Goal: Navigation & Orientation: Find specific page/section

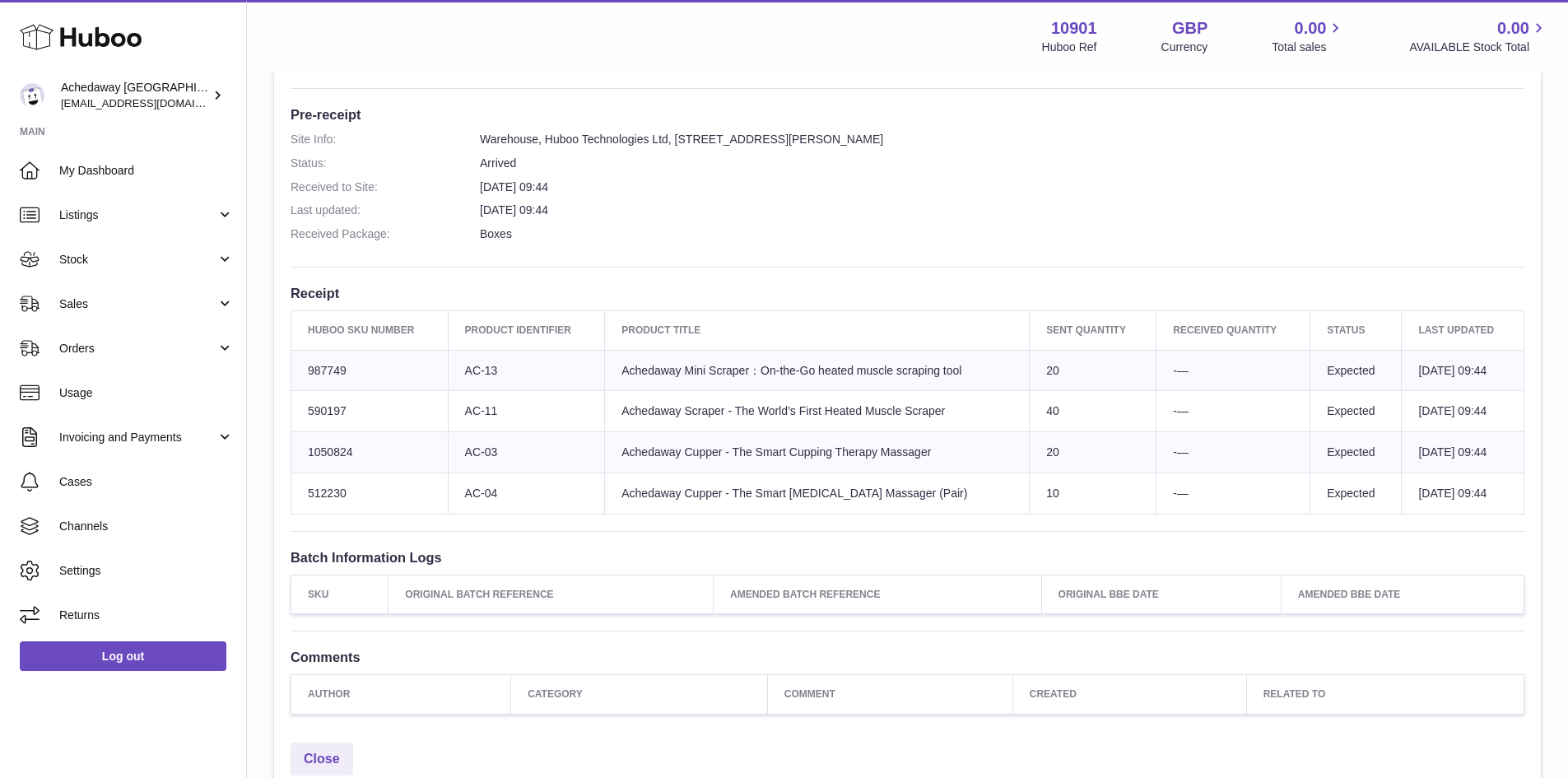
scroll to position [411, 0]
click at [141, 296] on span "Sales" at bounding box center [138, 304] width 157 height 16
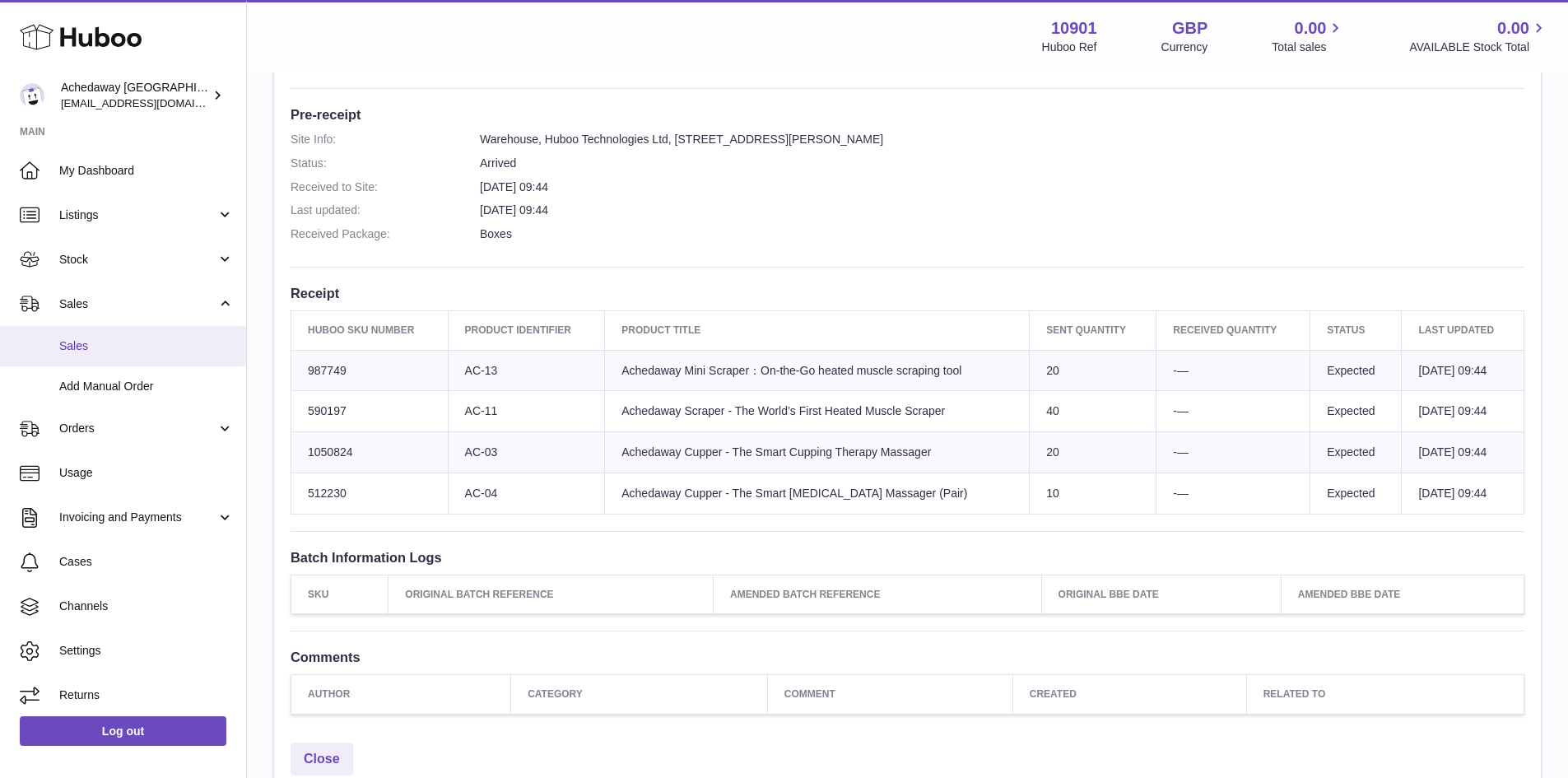
click at [145, 342] on span "Sales" at bounding box center [146, 346] width 175 height 16
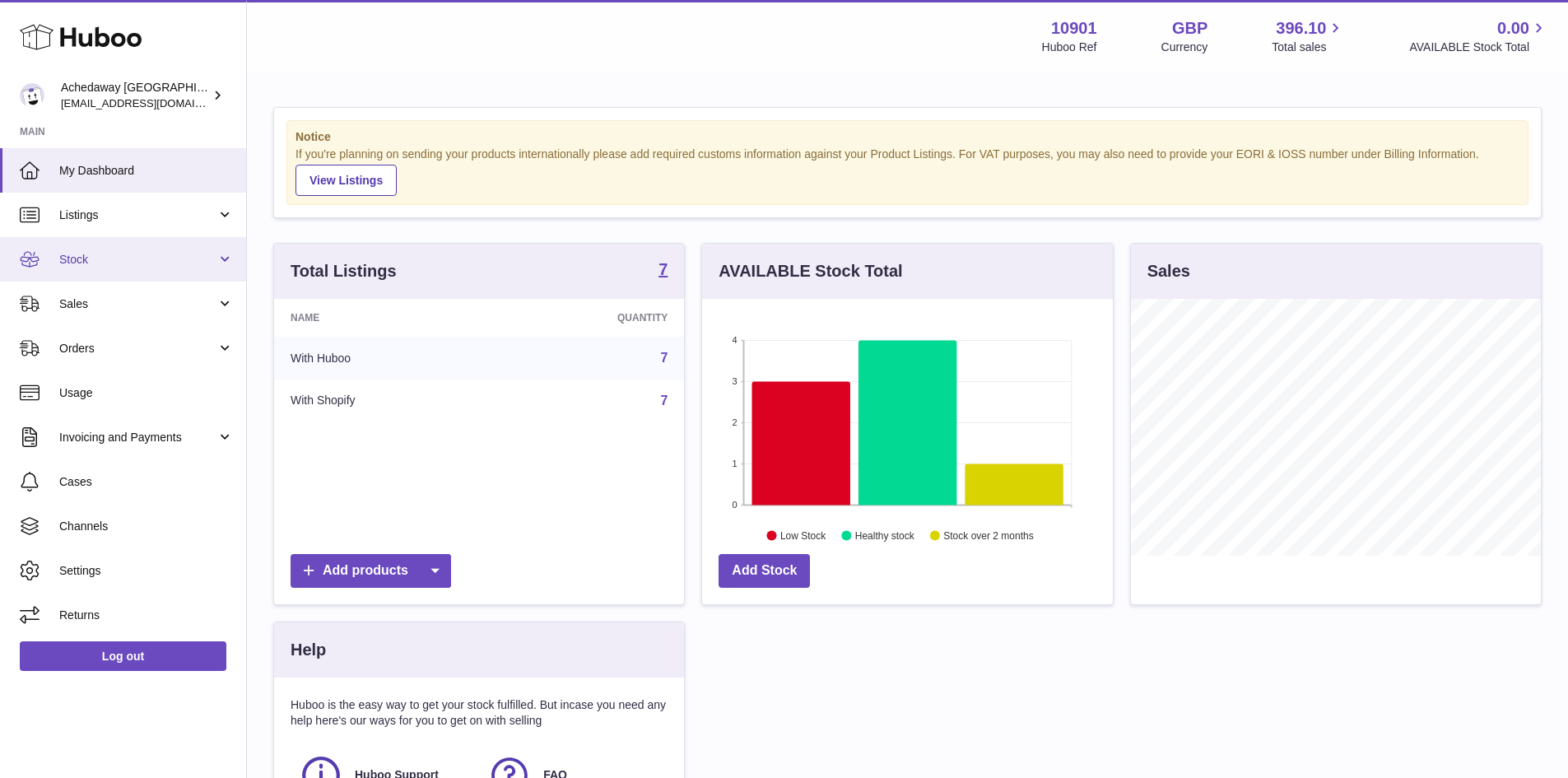
scroll to position [257, 410]
click at [79, 273] on link "Stock" at bounding box center [122, 259] width 246 height 45
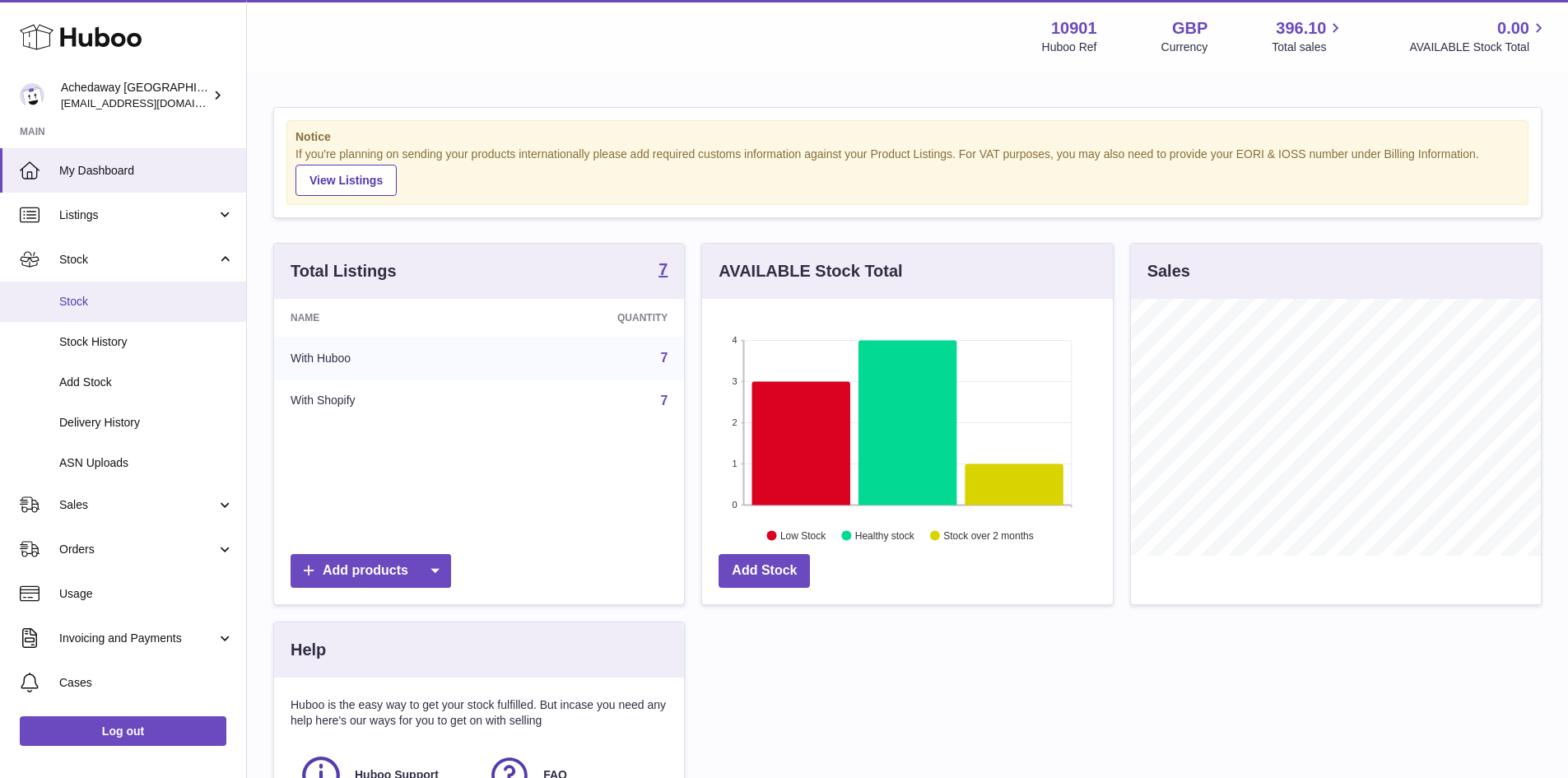
click at [115, 312] on link "Stock" at bounding box center [122, 302] width 246 height 40
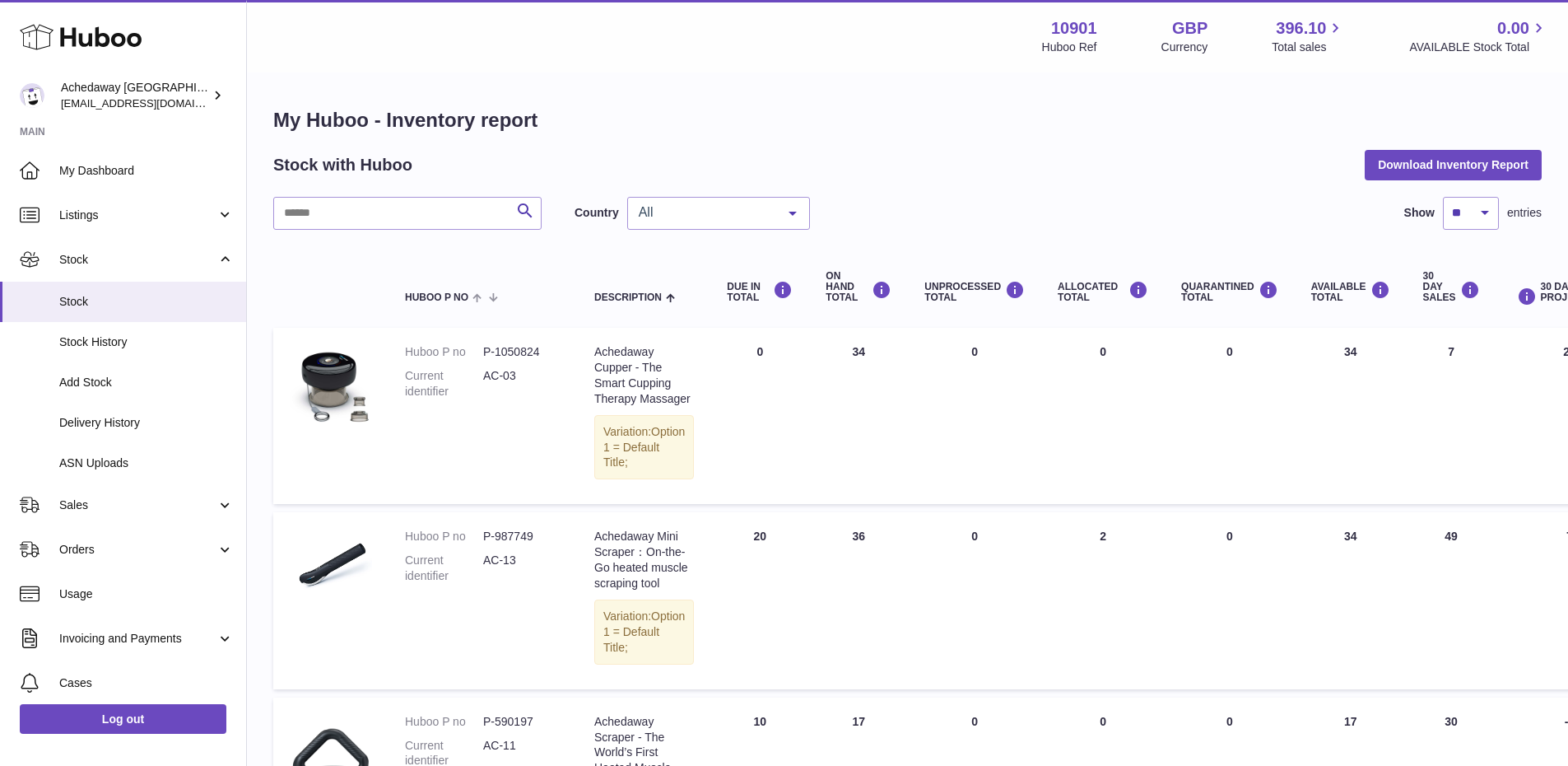
click at [706, 216] on span "All" at bounding box center [705, 212] width 142 height 16
click at [697, 282] on span "GB" at bounding box center [718, 279] width 181 height 33
click at [143, 421] on span "Delivery History" at bounding box center [146, 422] width 175 height 16
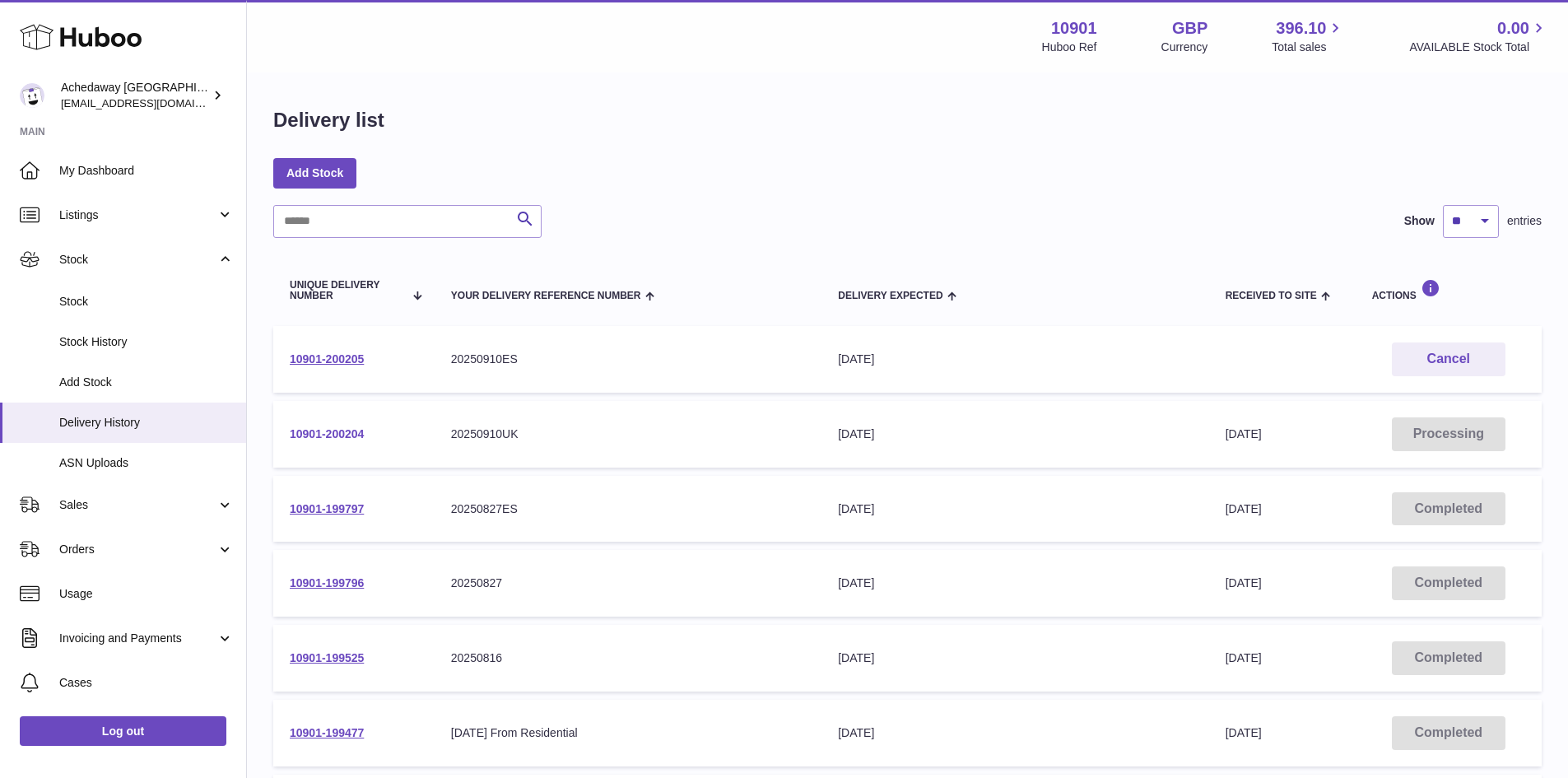
click at [331, 435] on link "10901-200204" at bounding box center [326, 433] width 74 height 13
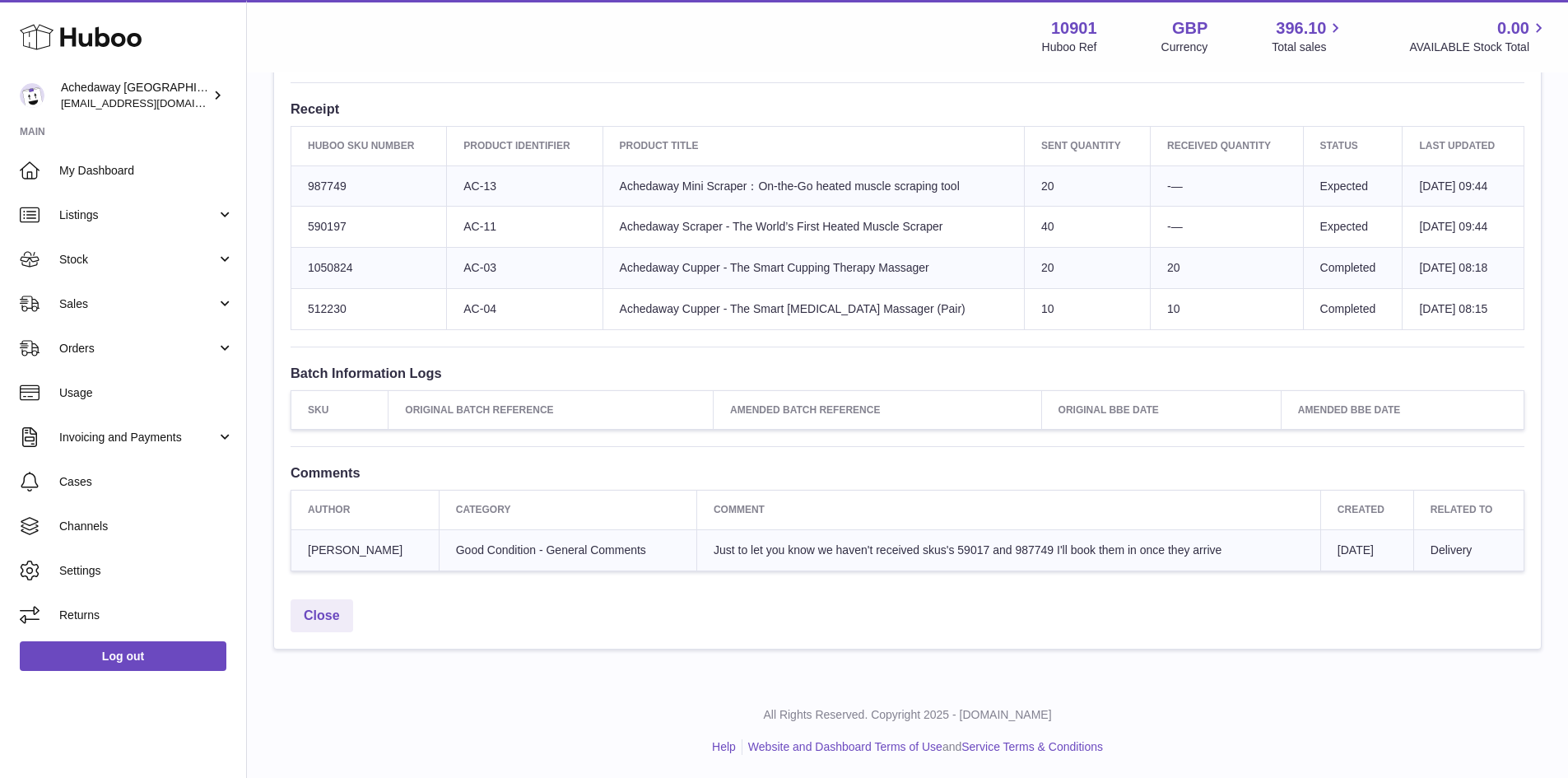
scroll to position [597, 0]
click at [900, 552] on span "Just to let you know we haven't received skus's 59017 and 987749 I'll book them…" at bounding box center [968, 549] width 508 height 13
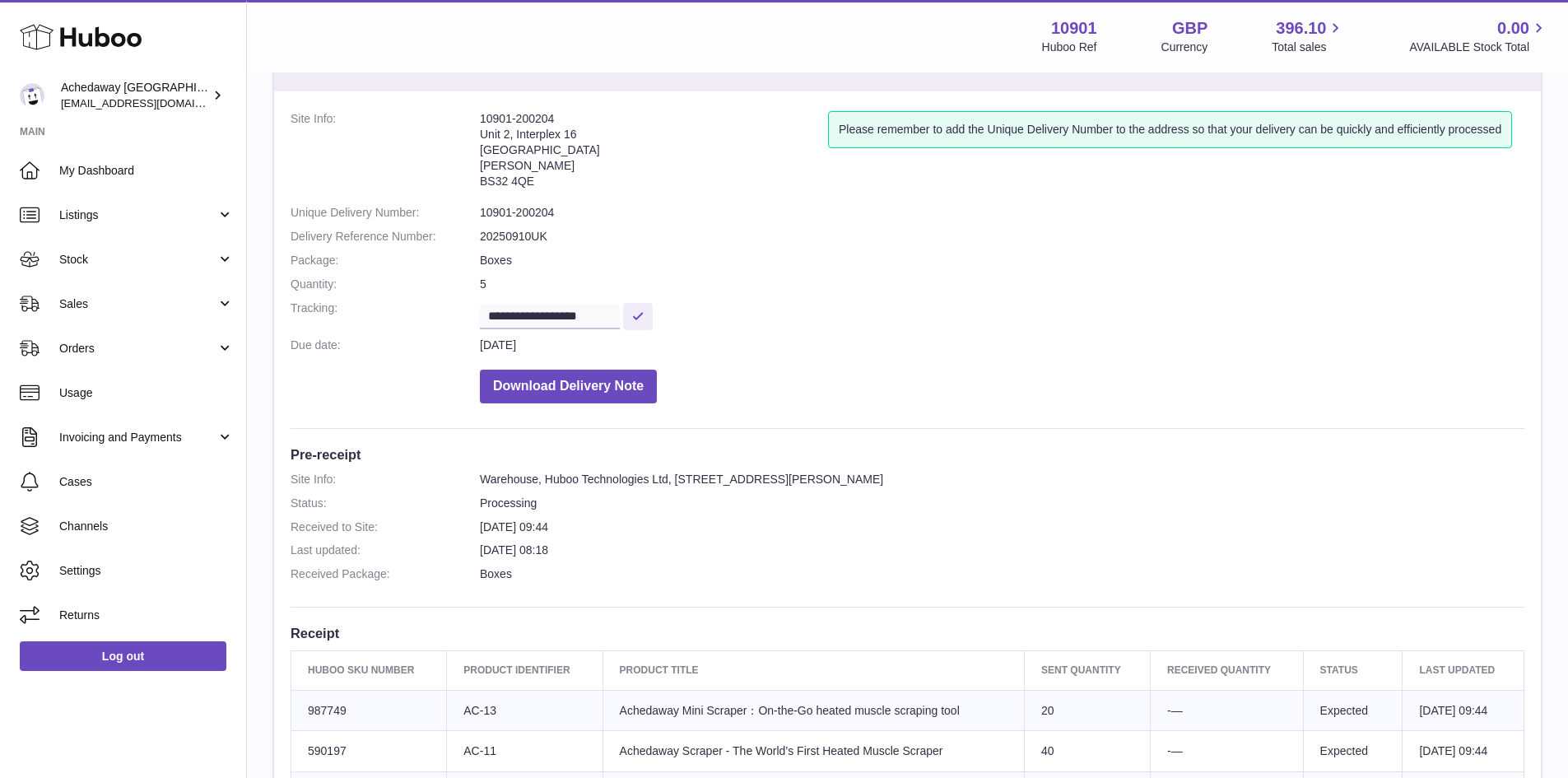
scroll to position [0, 0]
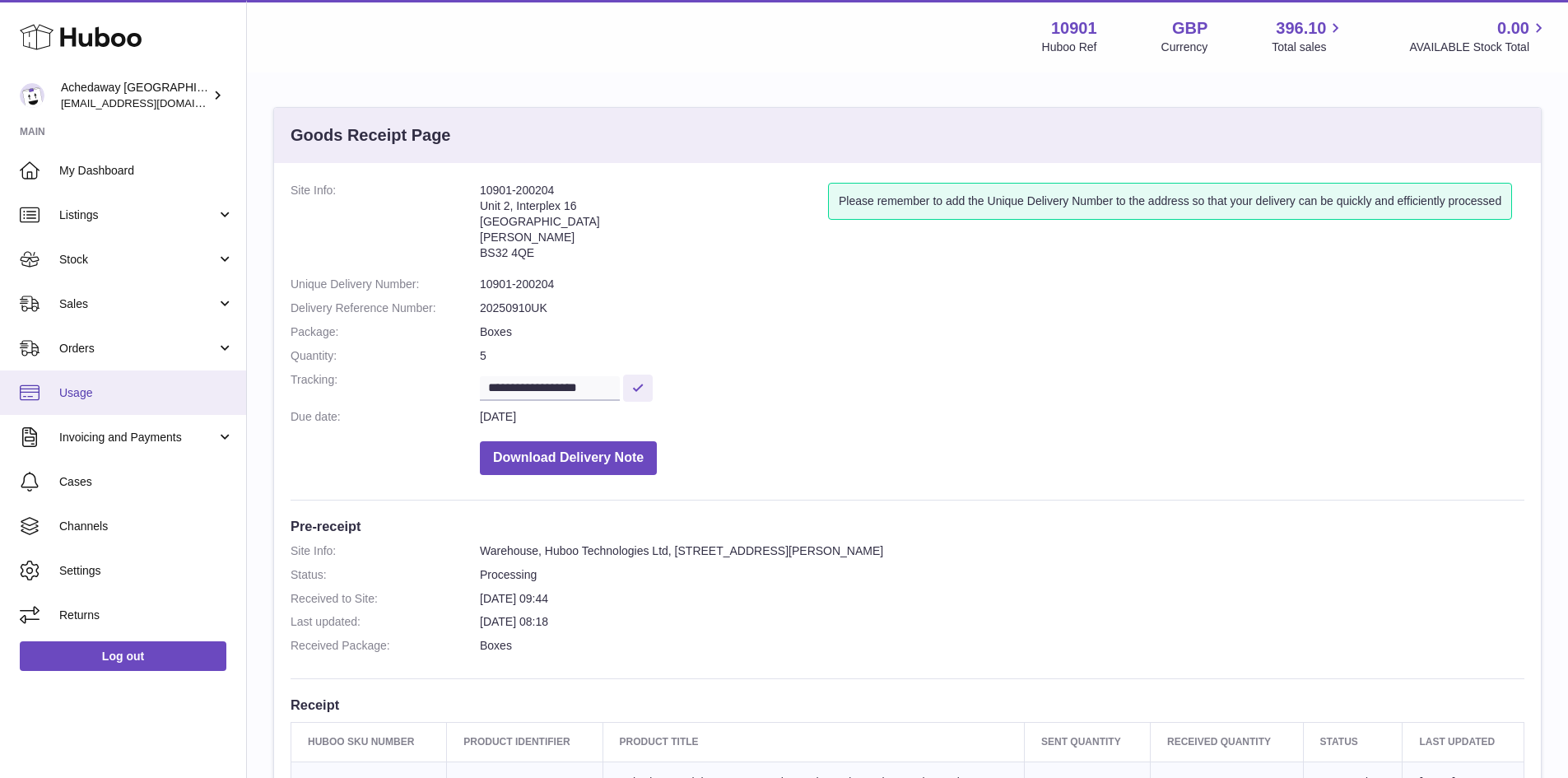
click at [118, 404] on link "Usage" at bounding box center [122, 392] width 246 height 45
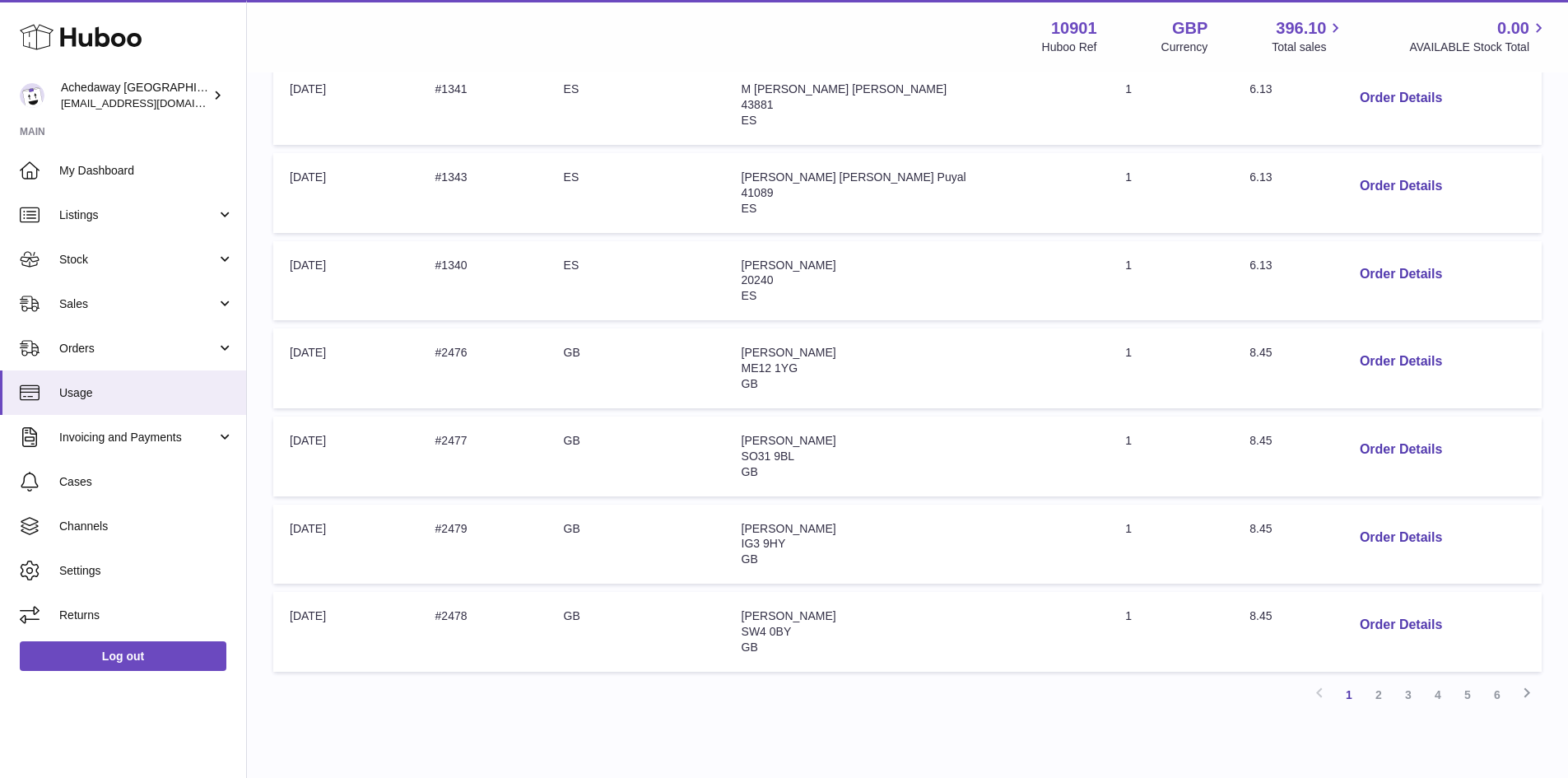
scroll to position [666, 0]
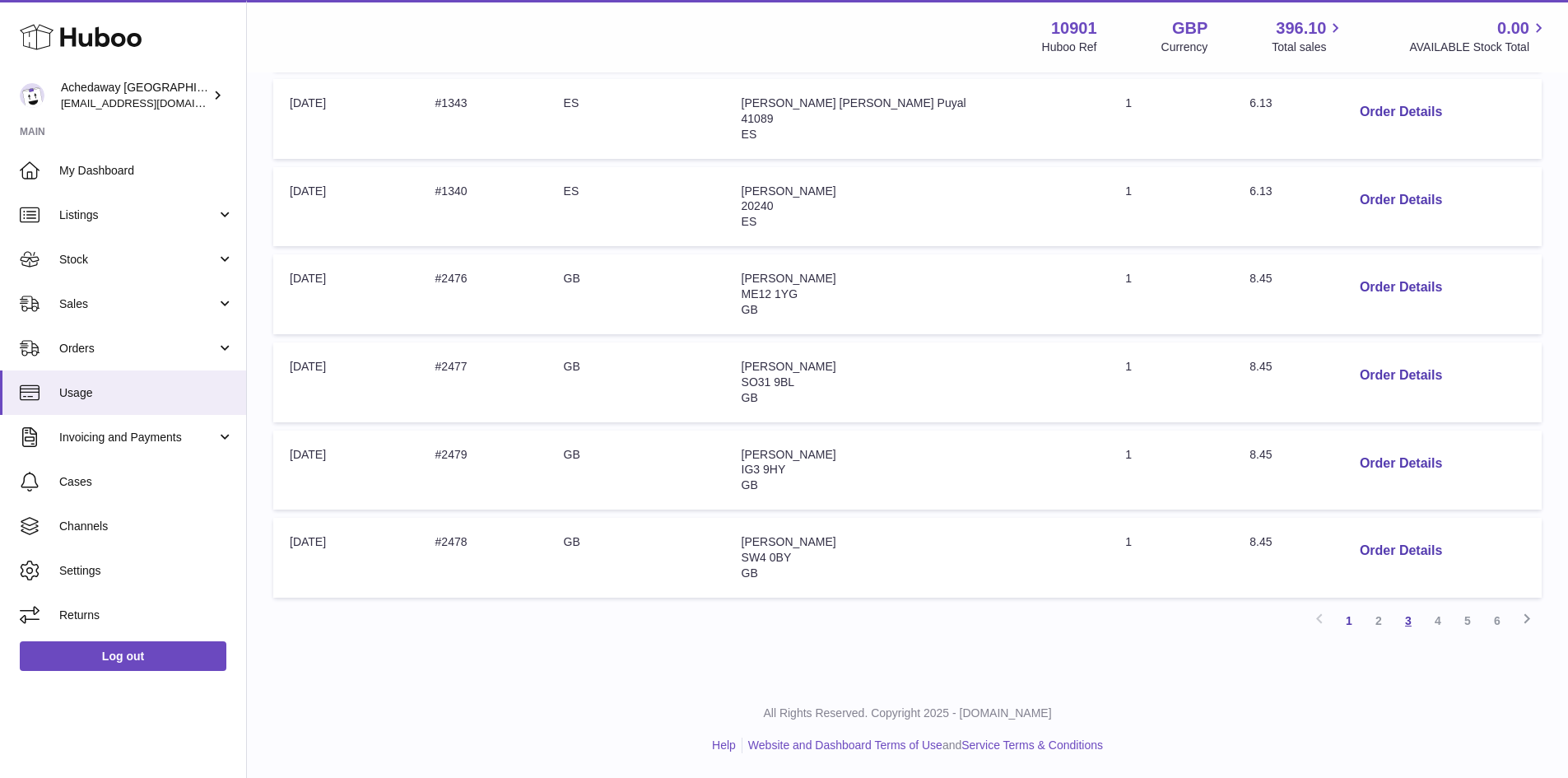
click at [1409, 623] on link "3" at bounding box center [1408, 621] width 29 height 29
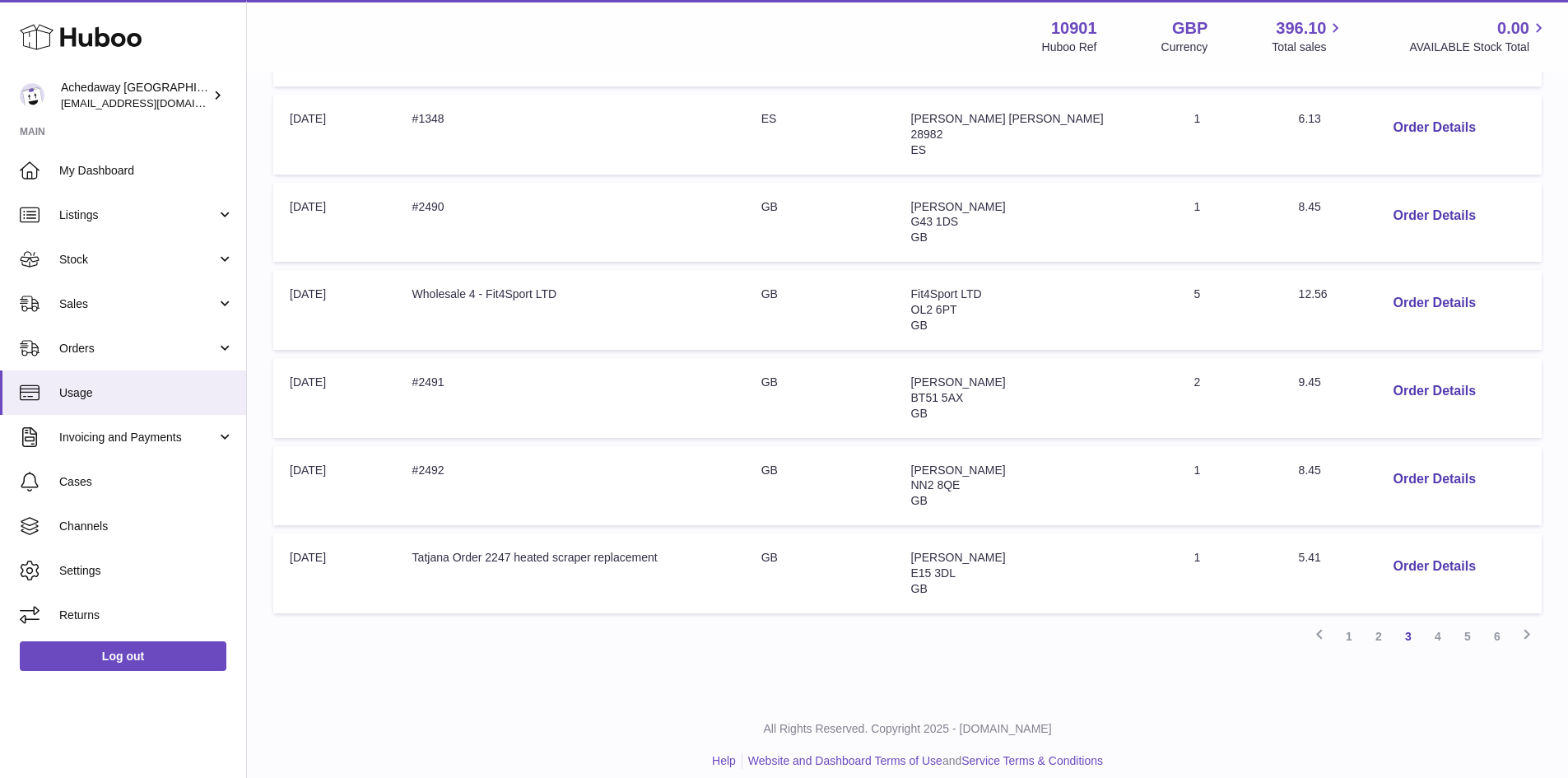
scroll to position [666, 0]
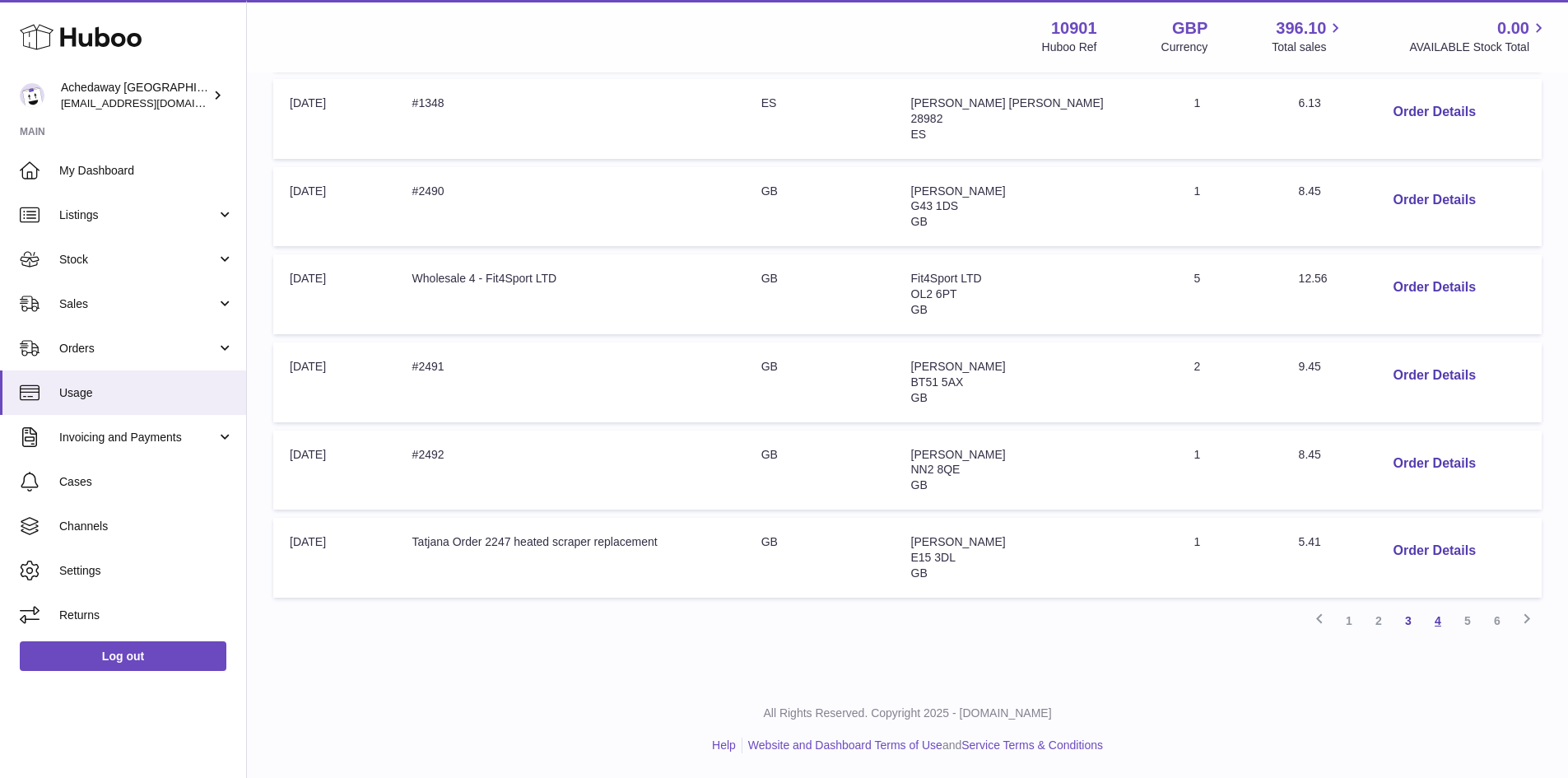
click at [1436, 616] on link "4" at bounding box center [1437, 621] width 29 height 29
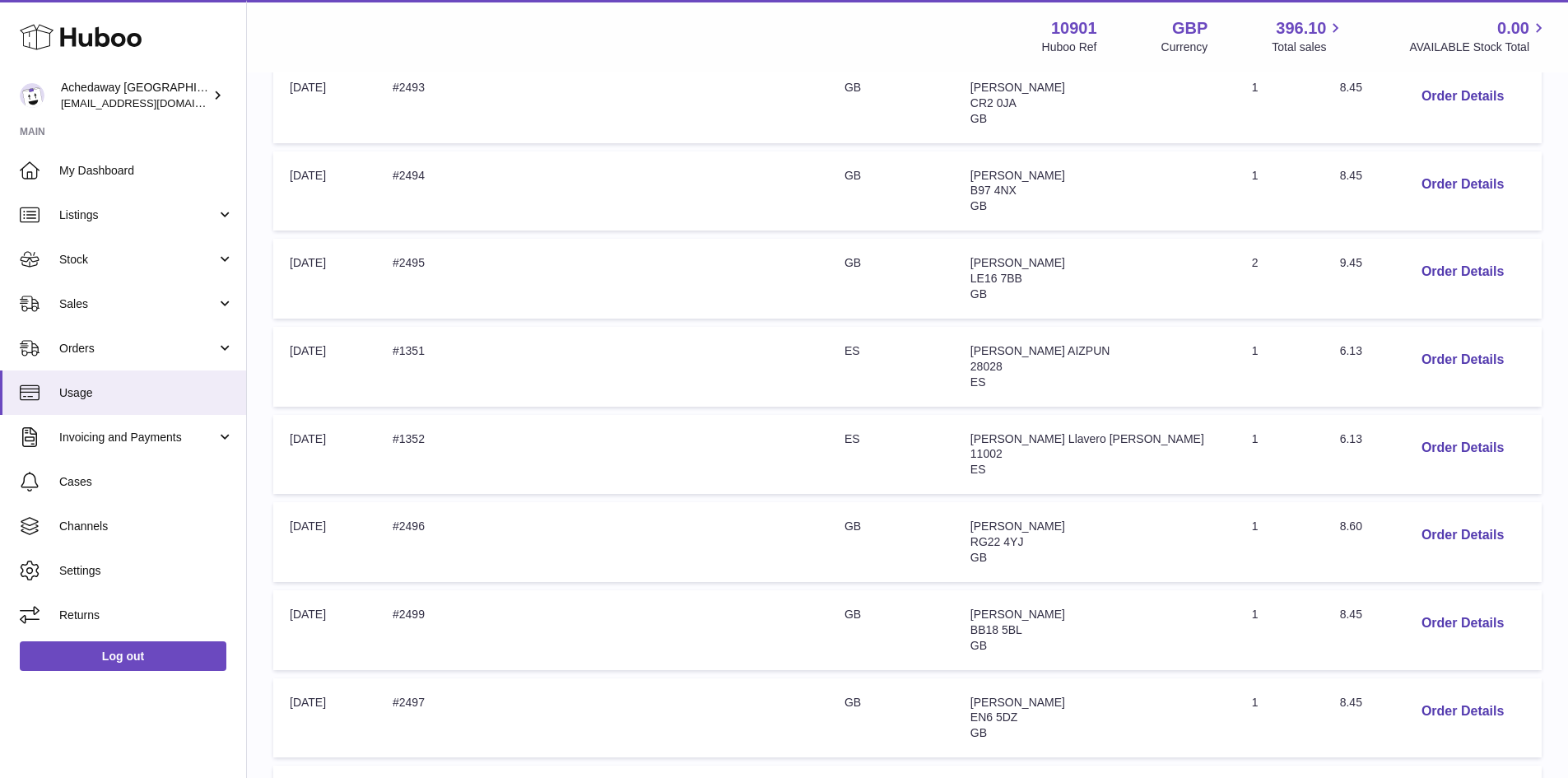
scroll to position [650, 0]
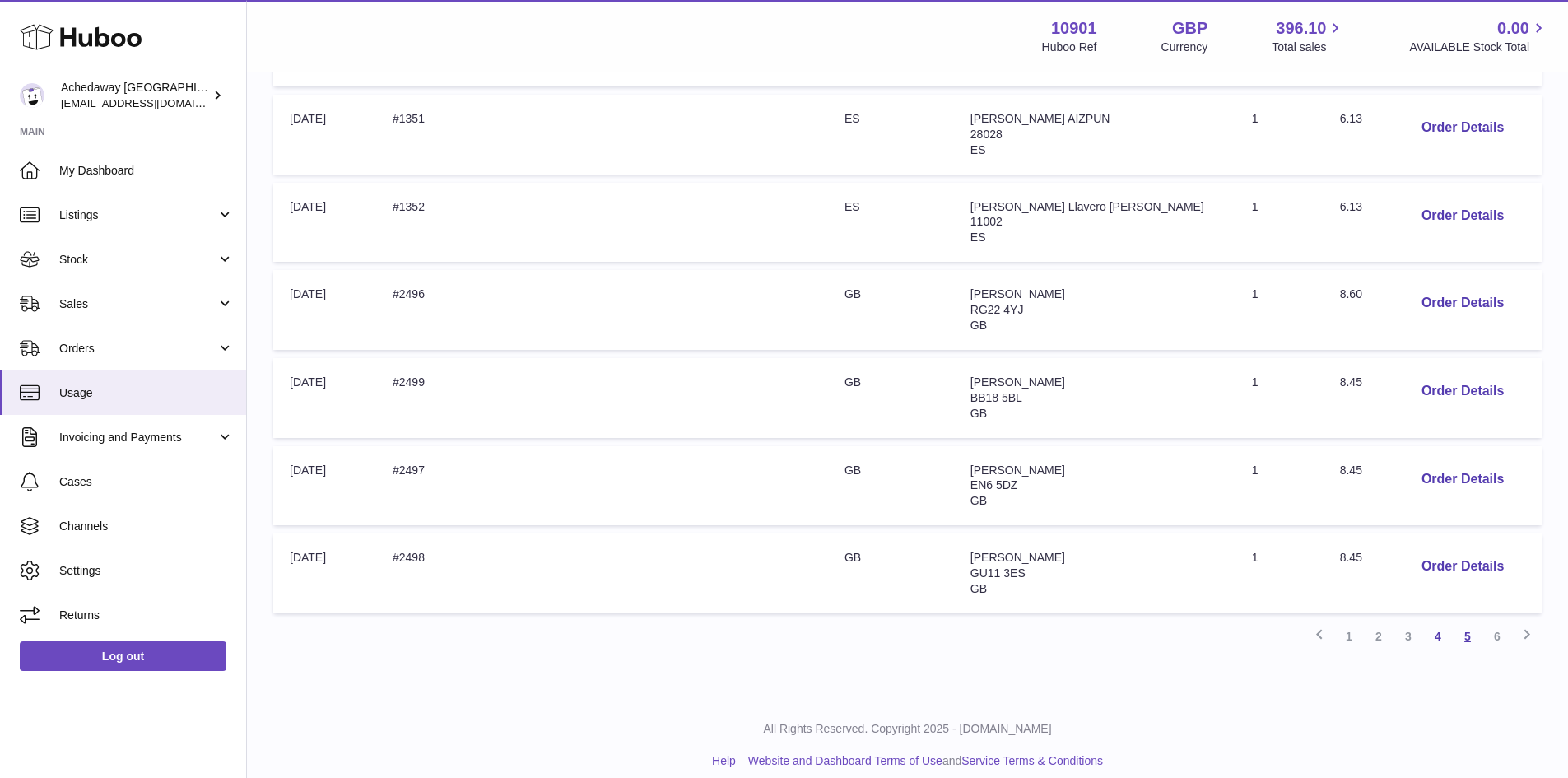
click at [1469, 635] on link "5" at bounding box center [1467, 636] width 29 height 29
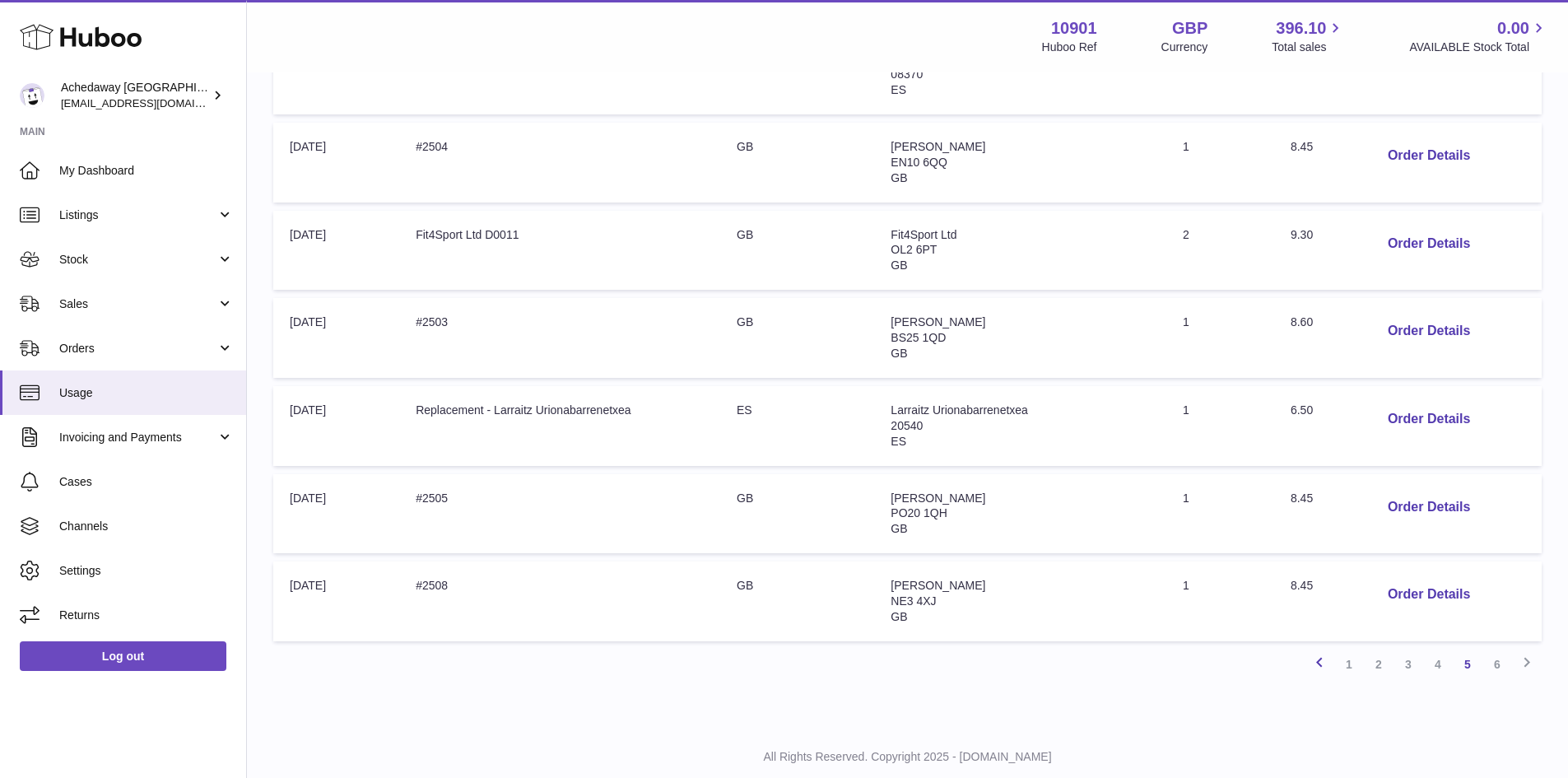
scroll to position [666, 0]
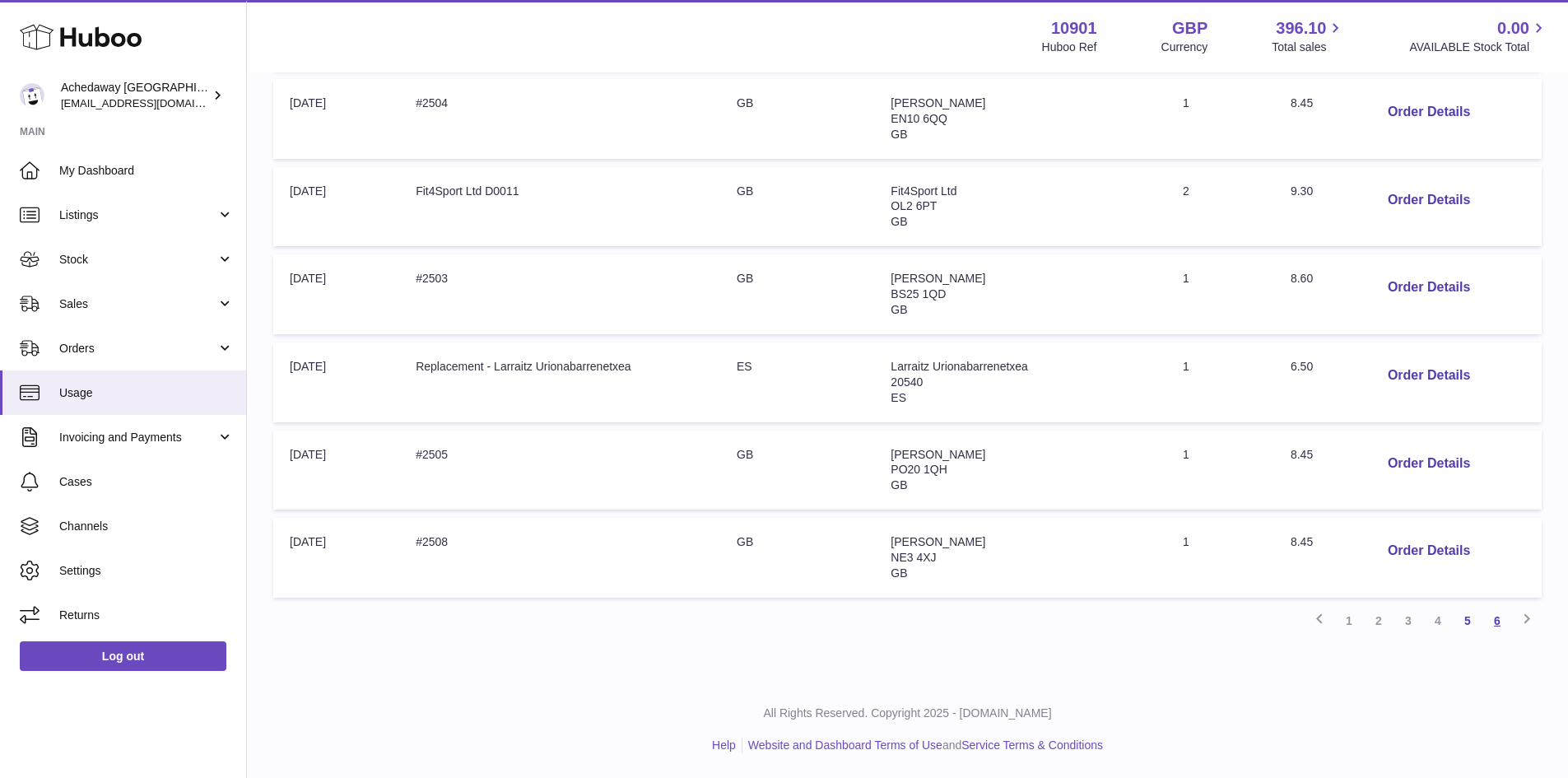
click at [1498, 619] on link "6" at bounding box center [1497, 621] width 29 height 29
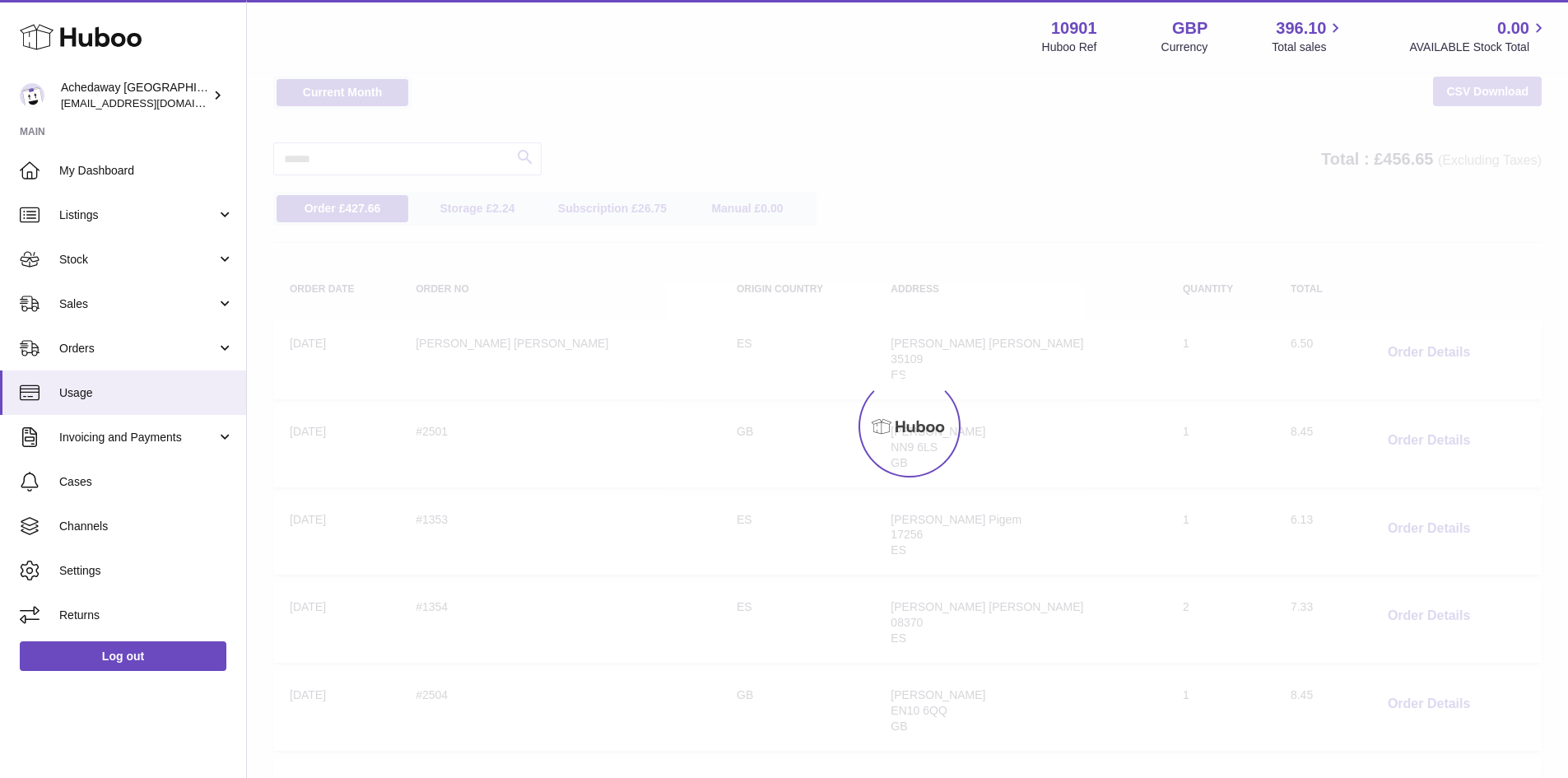
scroll to position [51, 0]
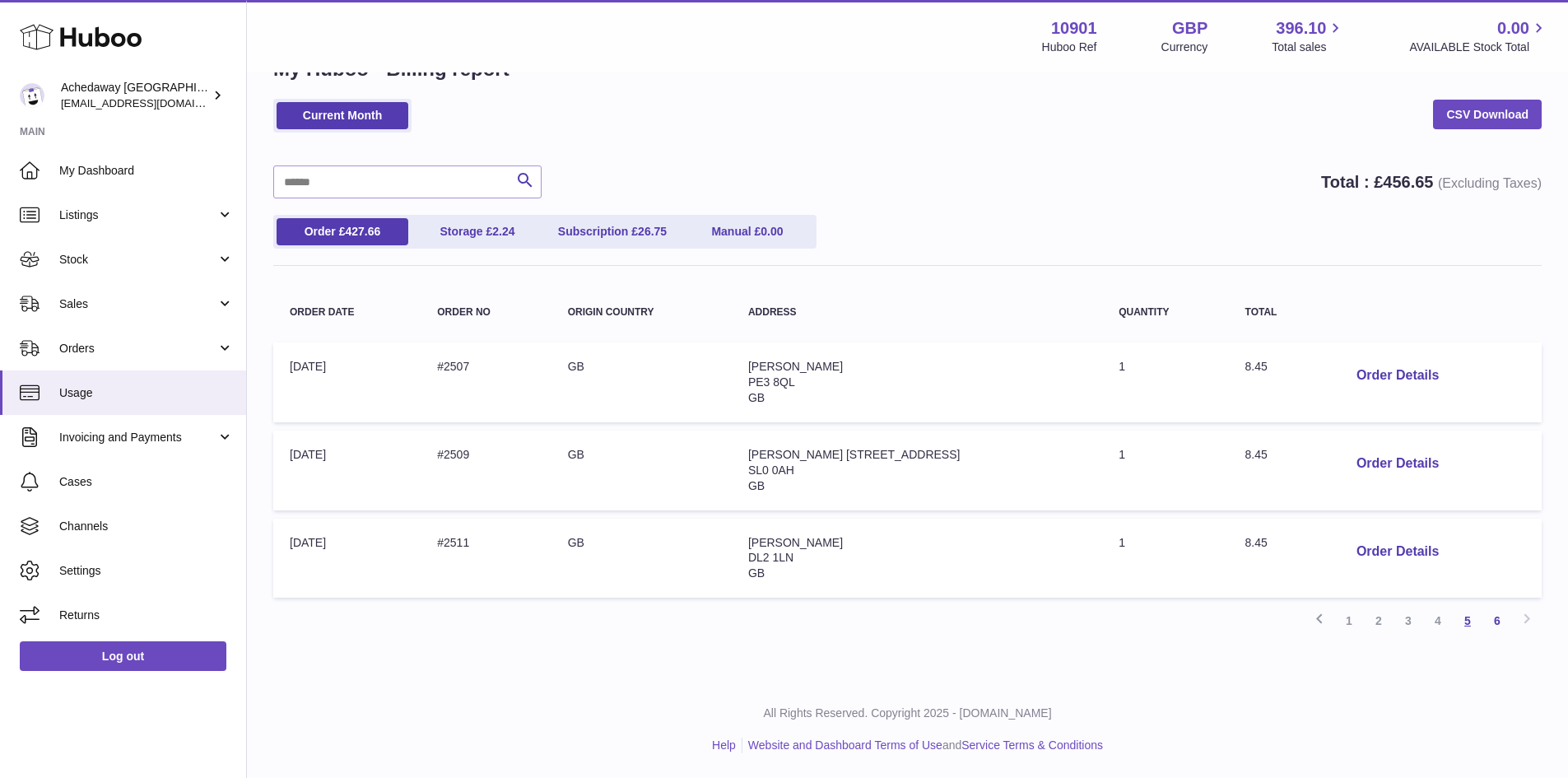
click at [1474, 617] on link "5" at bounding box center [1467, 621] width 29 height 29
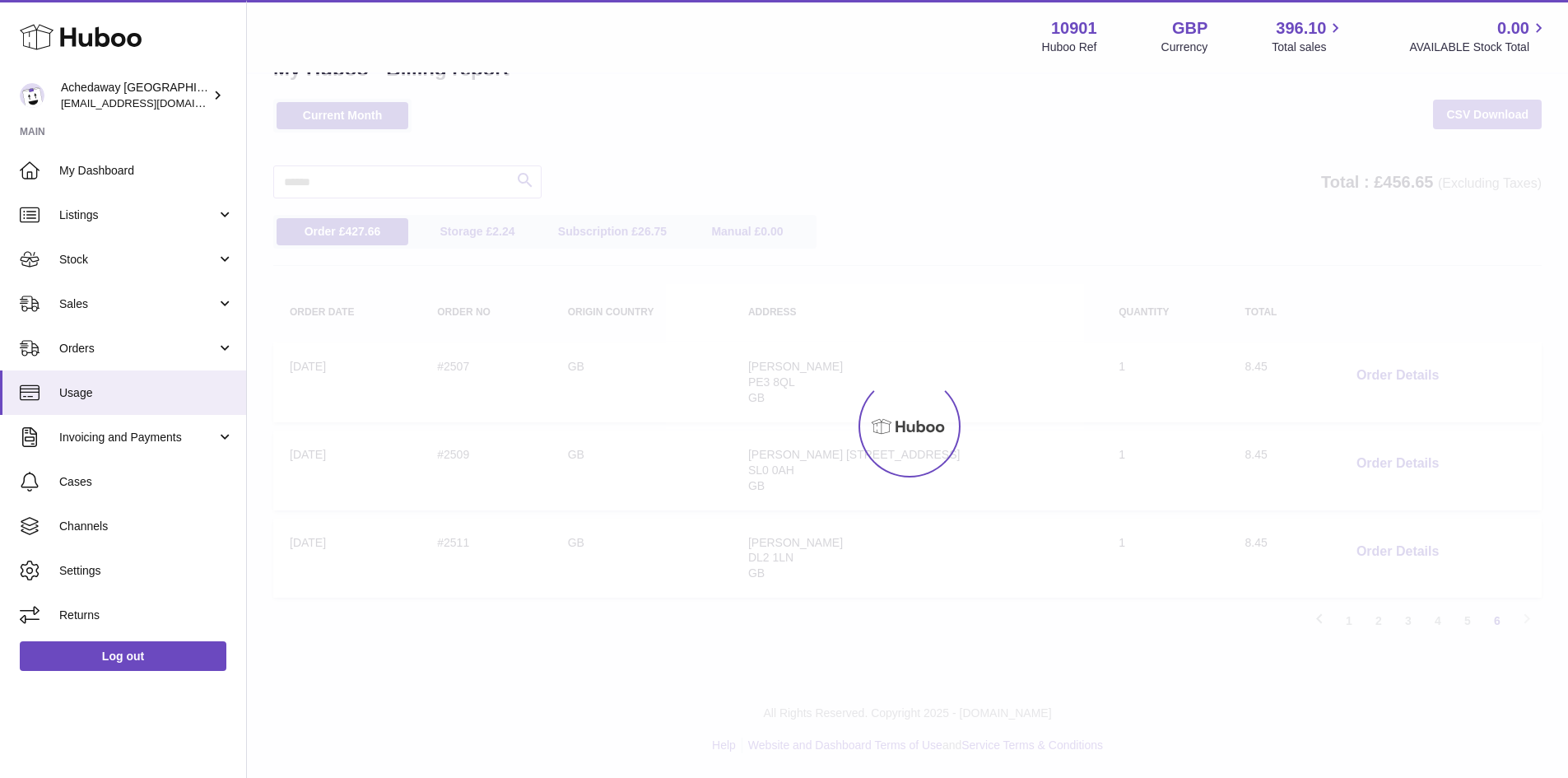
scroll to position [118, 0]
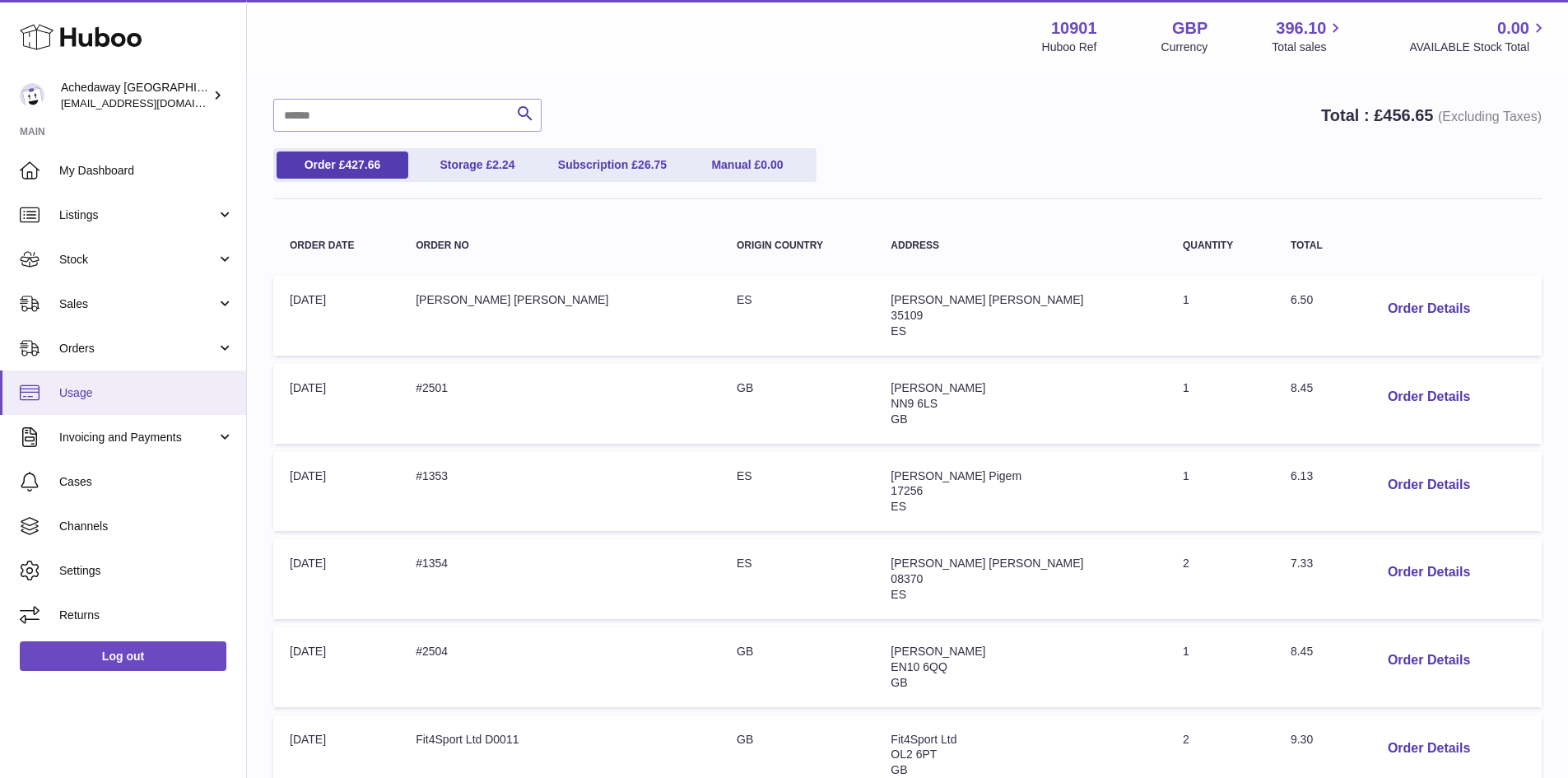
click at [107, 401] on link "Usage" at bounding box center [122, 392] width 246 height 45
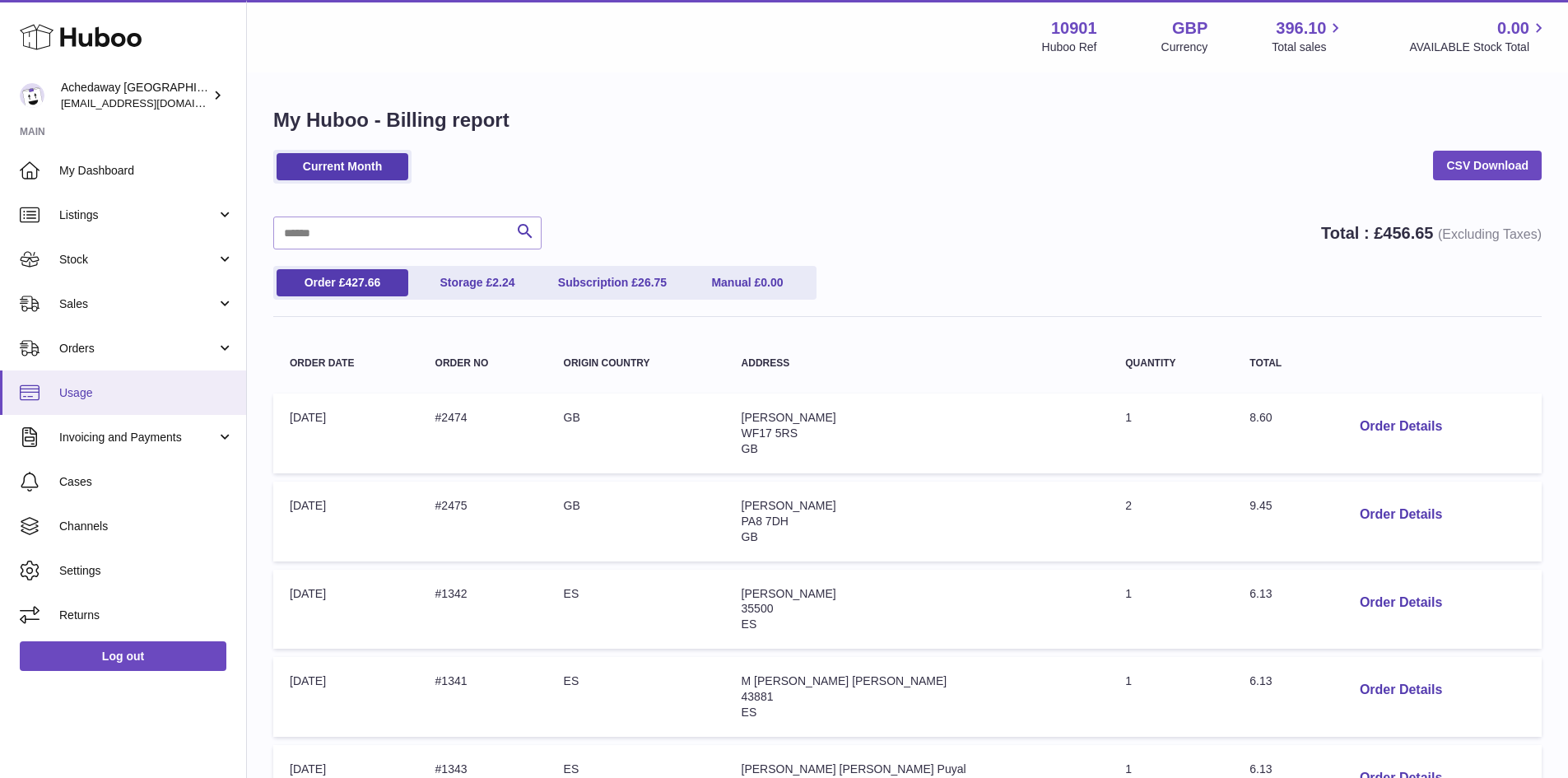
click at [128, 387] on span "Usage" at bounding box center [146, 392] width 175 height 16
click at [165, 382] on link "Usage" at bounding box center [122, 392] width 246 height 45
click at [69, 389] on span "Usage" at bounding box center [146, 392] width 175 height 16
click at [112, 181] on link "My Dashboard" at bounding box center [122, 170] width 246 height 45
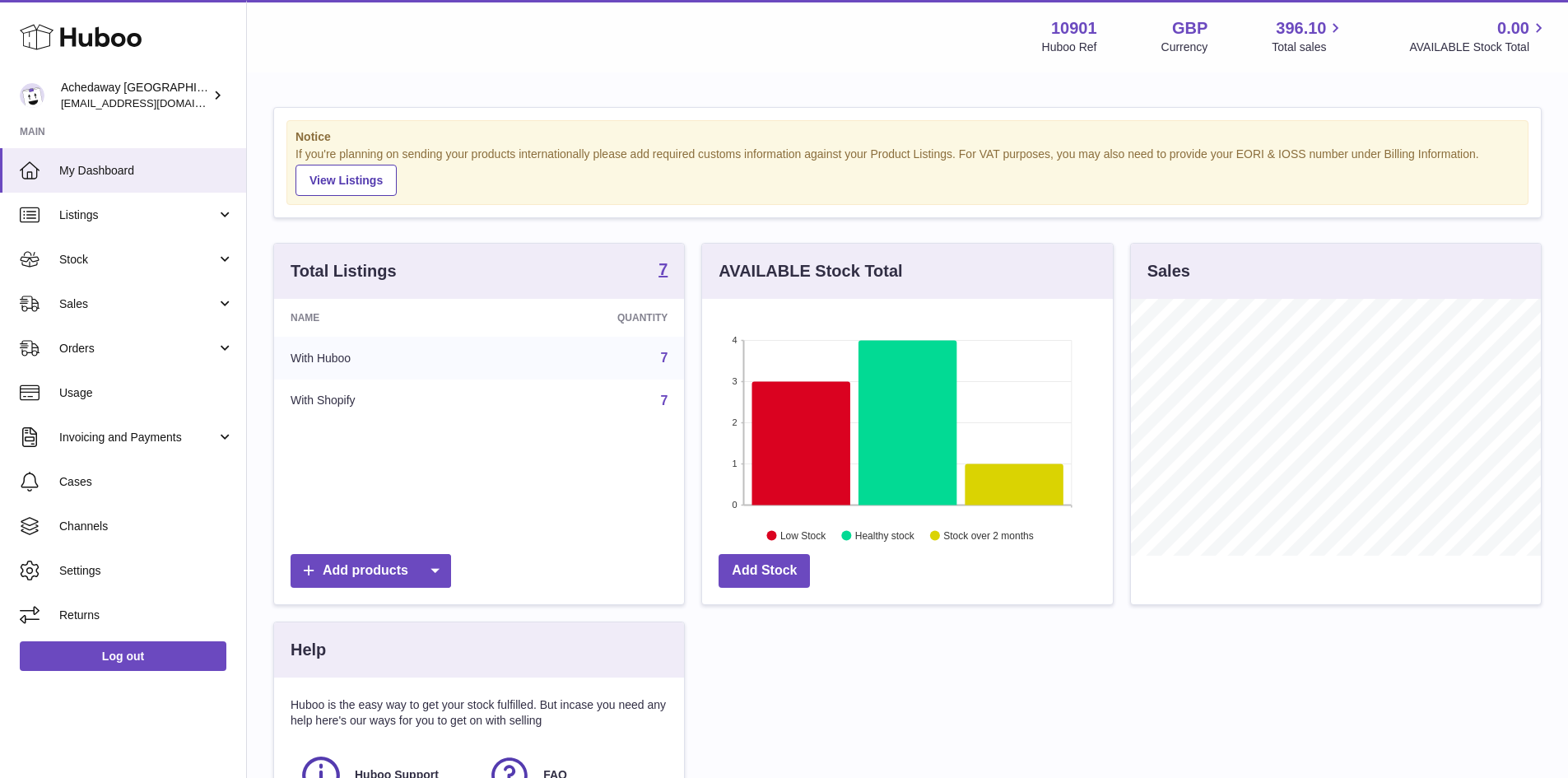
scroll to position [257, 410]
click at [172, 252] on span "Stock" at bounding box center [138, 260] width 157 height 16
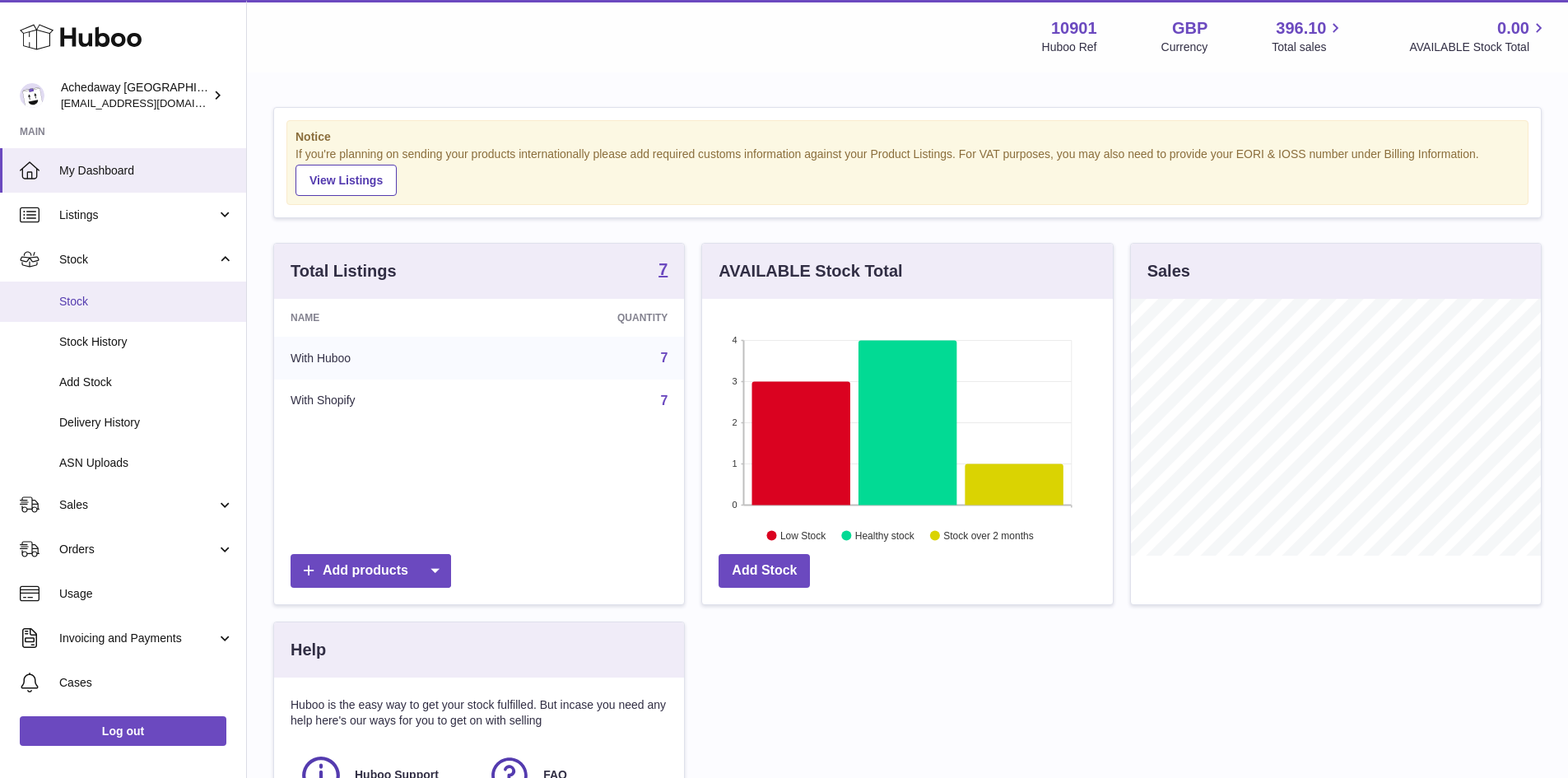
click at [180, 306] on span "Stock" at bounding box center [146, 302] width 175 height 16
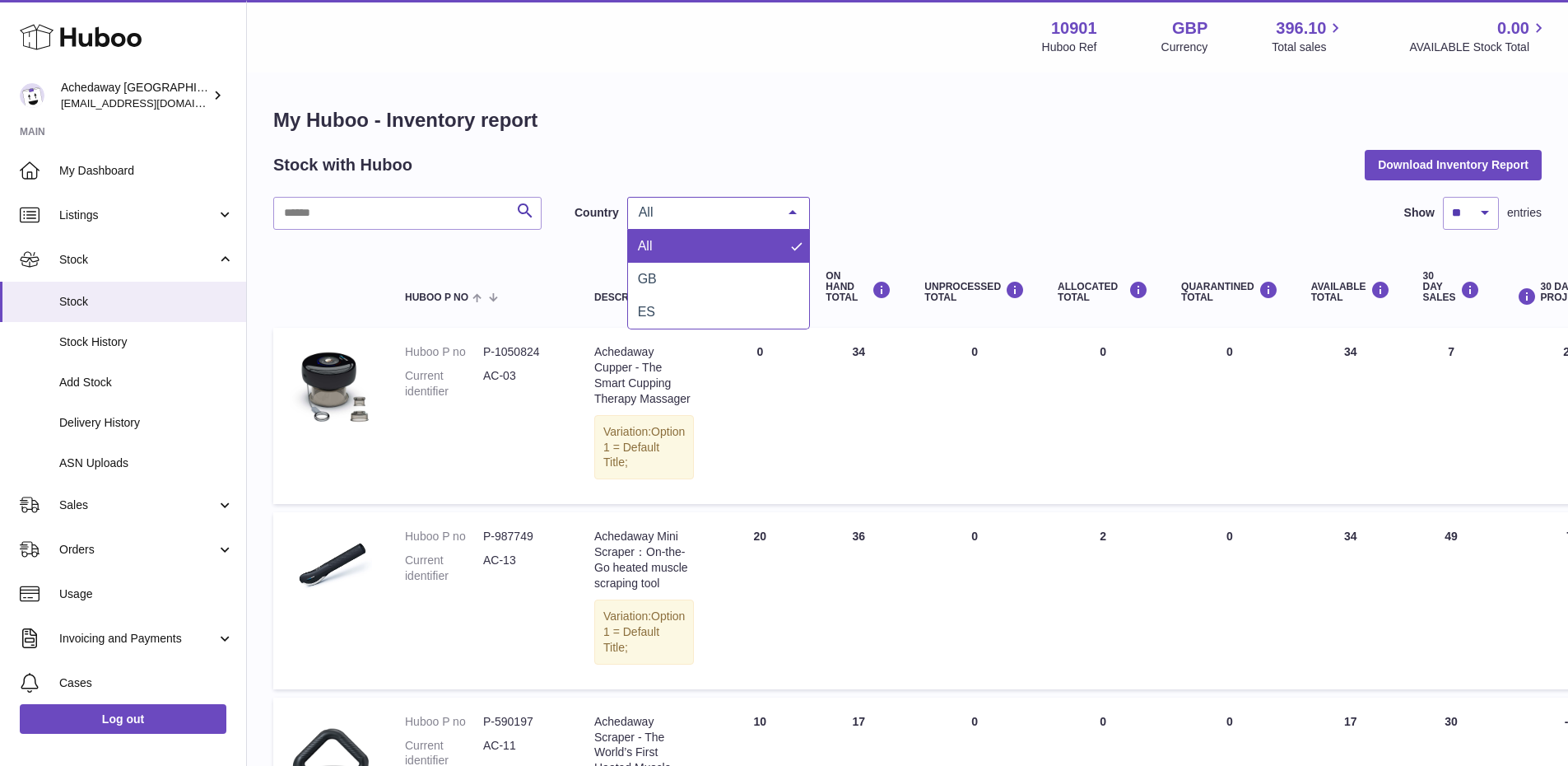
click at [661, 213] on span "All" at bounding box center [705, 212] width 142 height 16
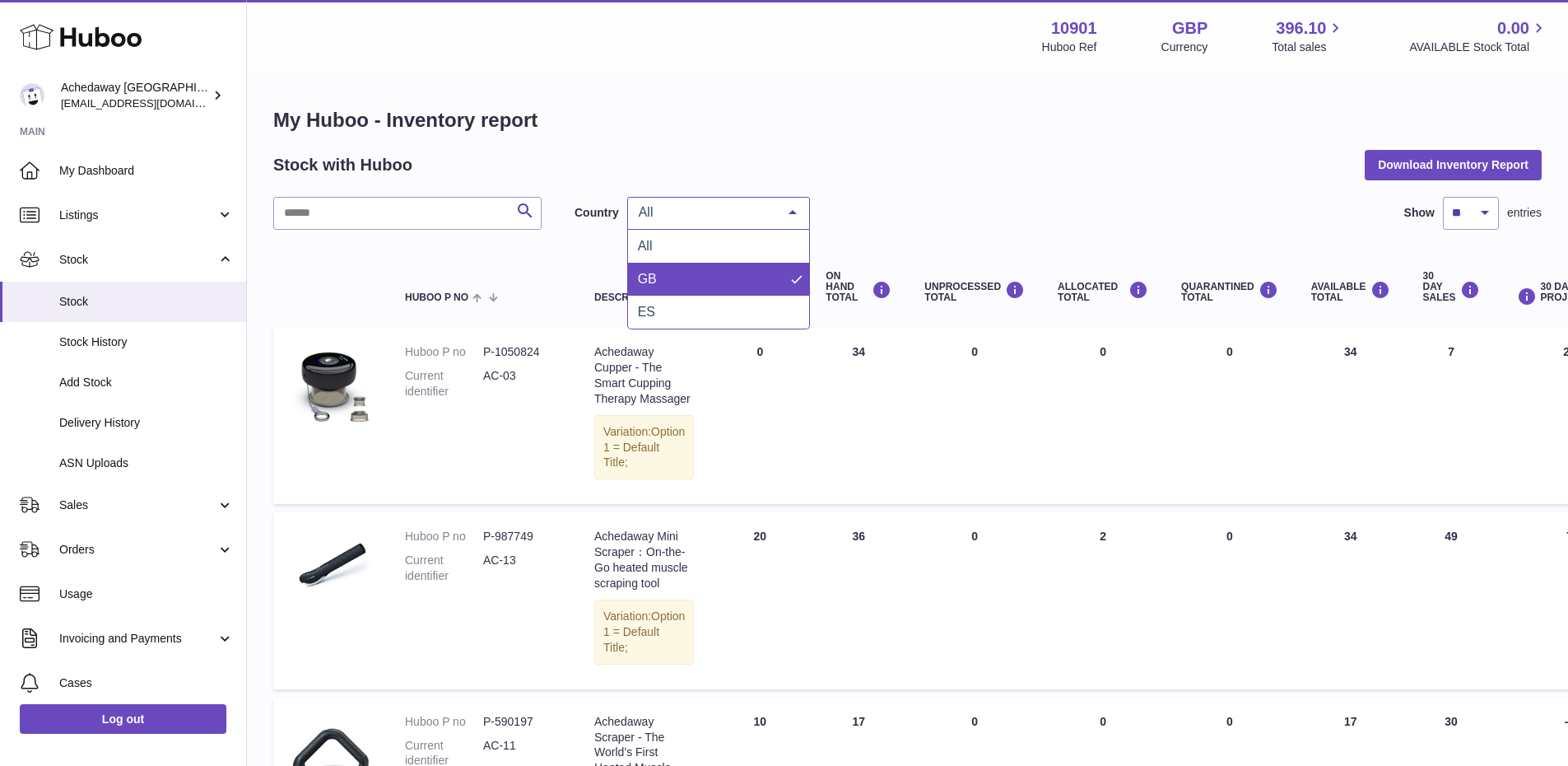
click at [652, 269] on span "GB" at bounding box center [718, 279] width 181 height 33
click at [750, 206] on span "GB" at bounding box center [705, 212] width 142 height 16
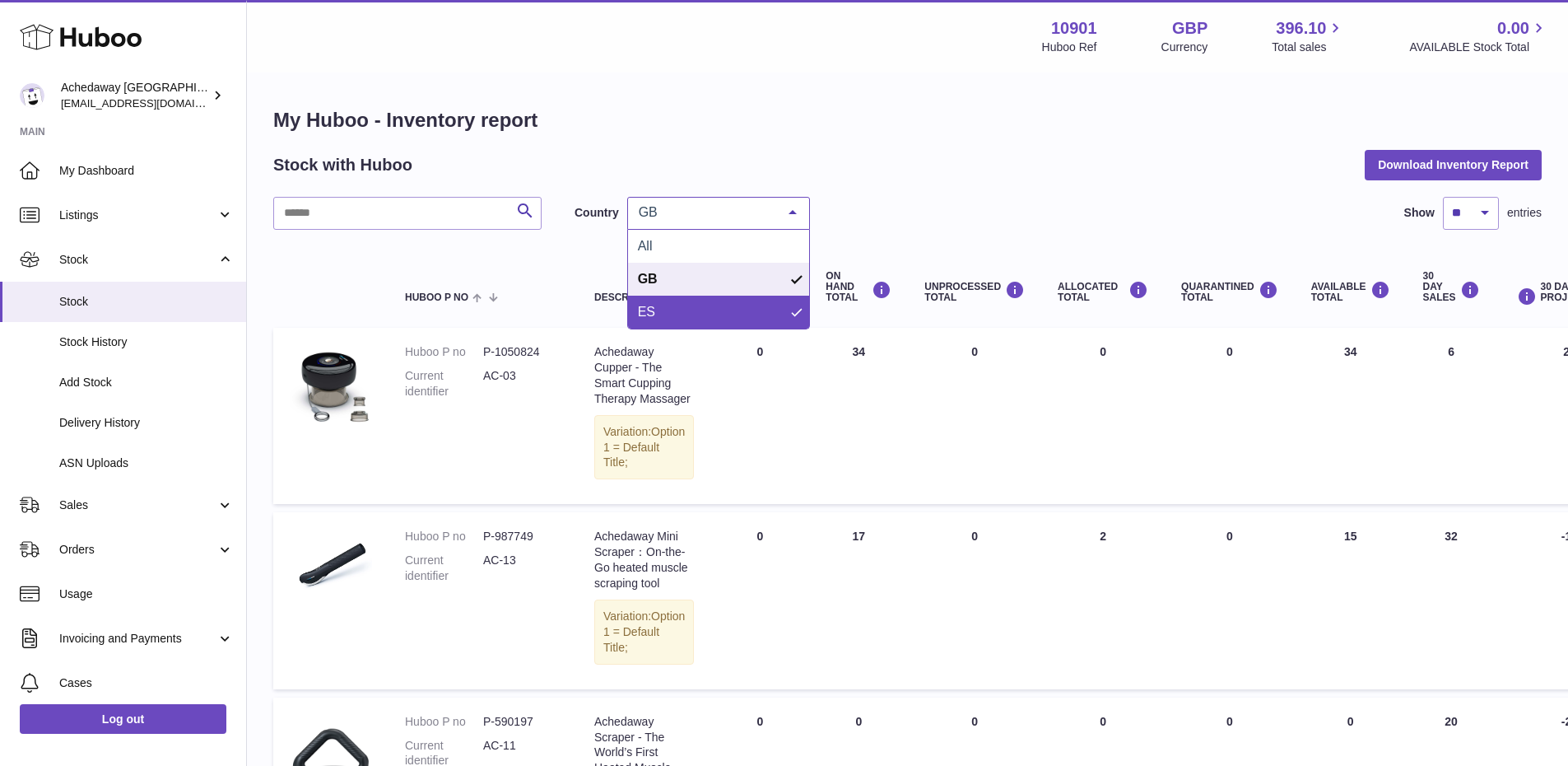
click at [684, 300] on span "ES" at bounding box center [718, 312] width 181 height 33
click at [719, 219] on span "ES" at bounding box center [705, 212] width 142 height 16
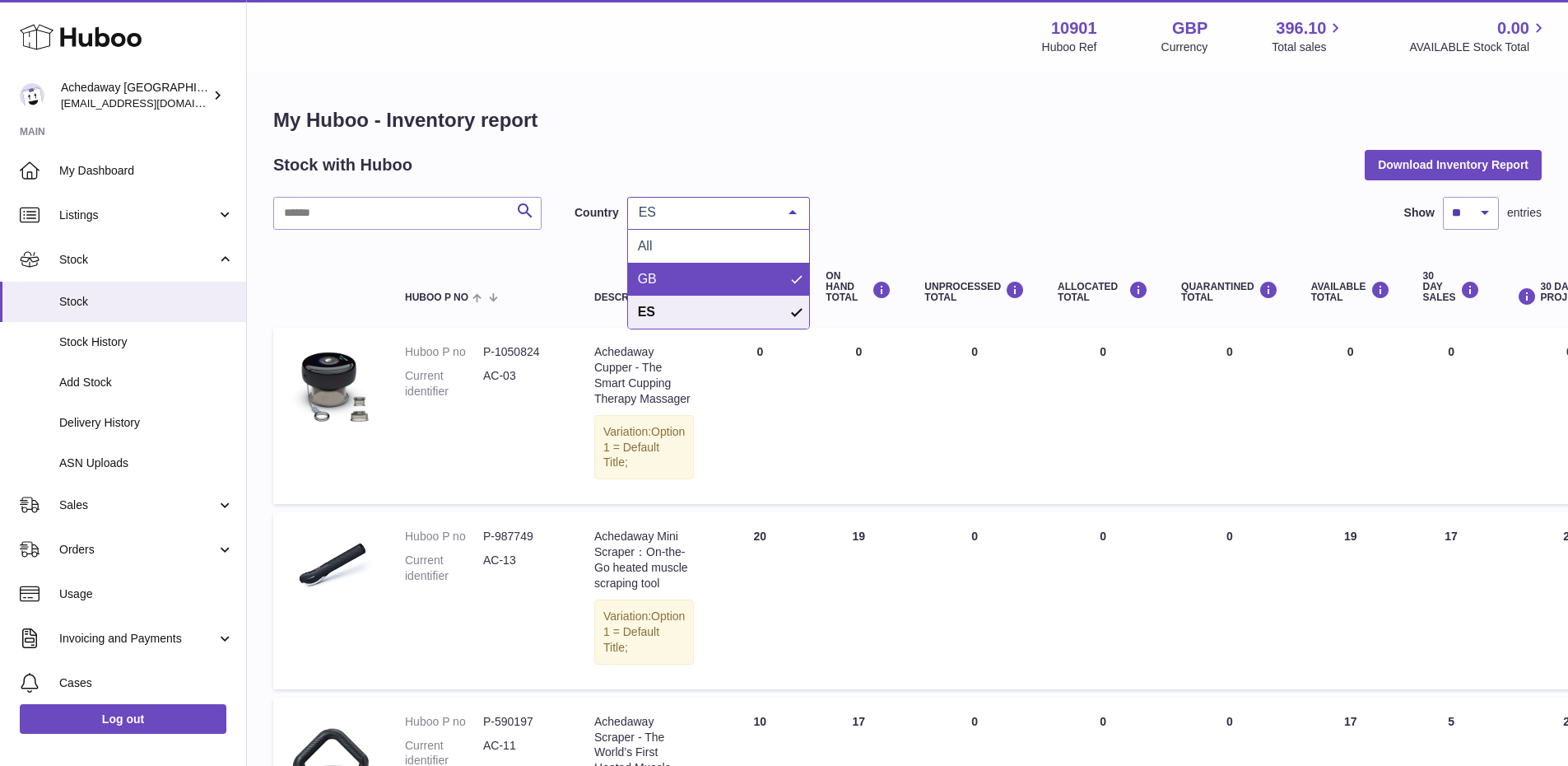
click at [714, 267] on span "GB" at bounding box center [718, 279] width 181 height 33
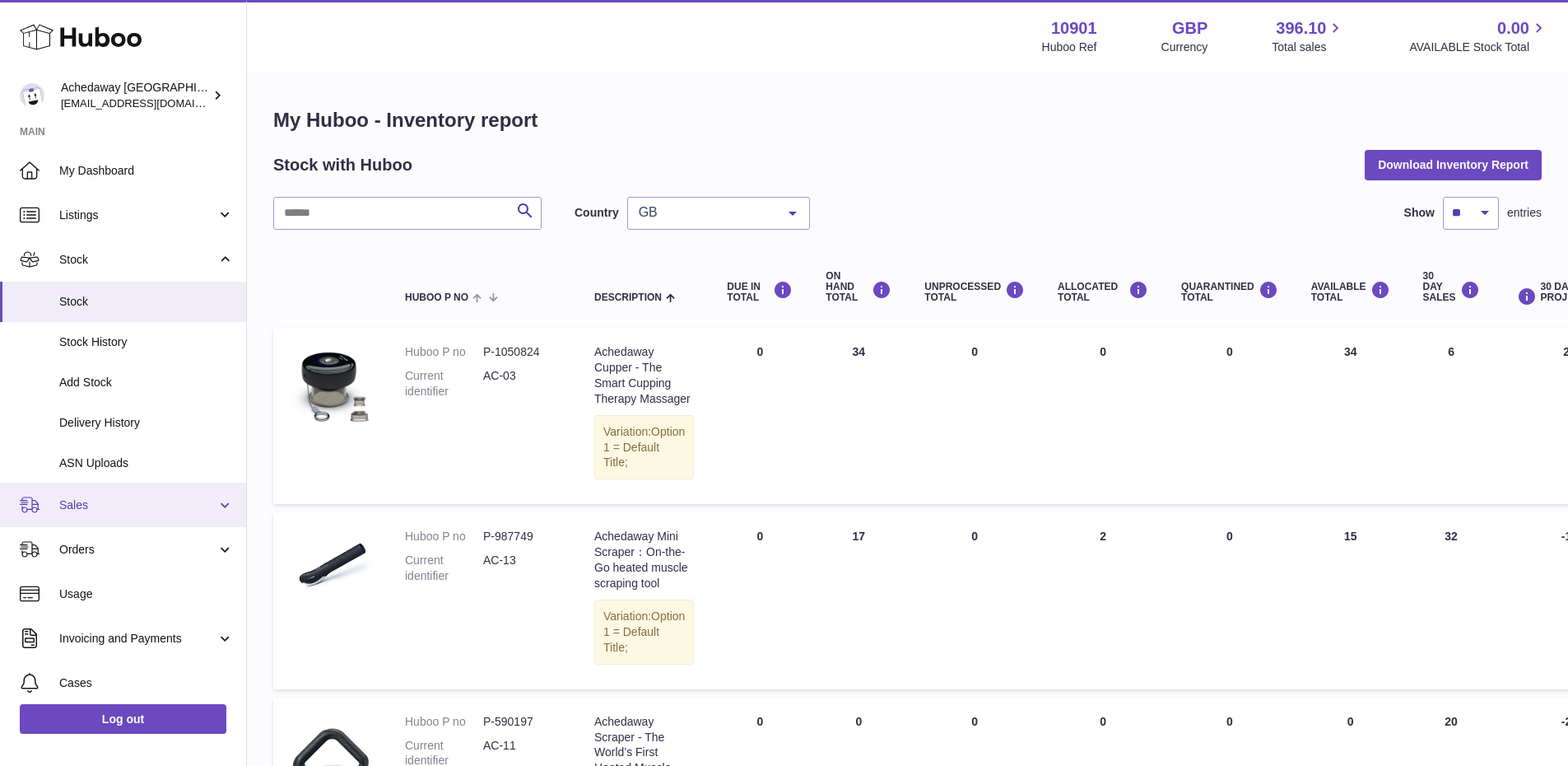
click at [103, 505] on span "Sales" at bounding box center [138, 505] width 157 height 16
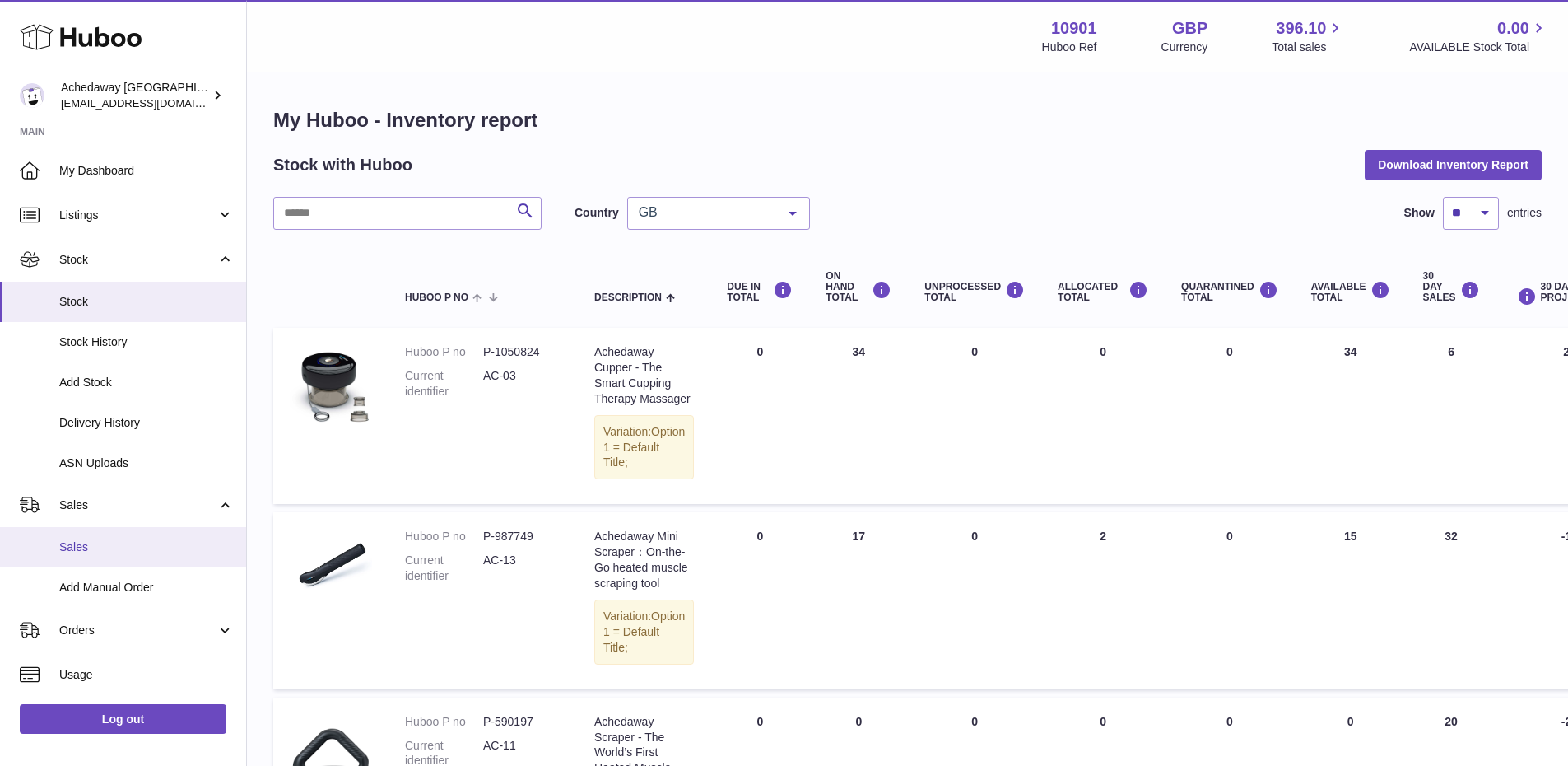
click at [111, 550] on span "Sales" at bounding box center [146, 547] width 175 height 16
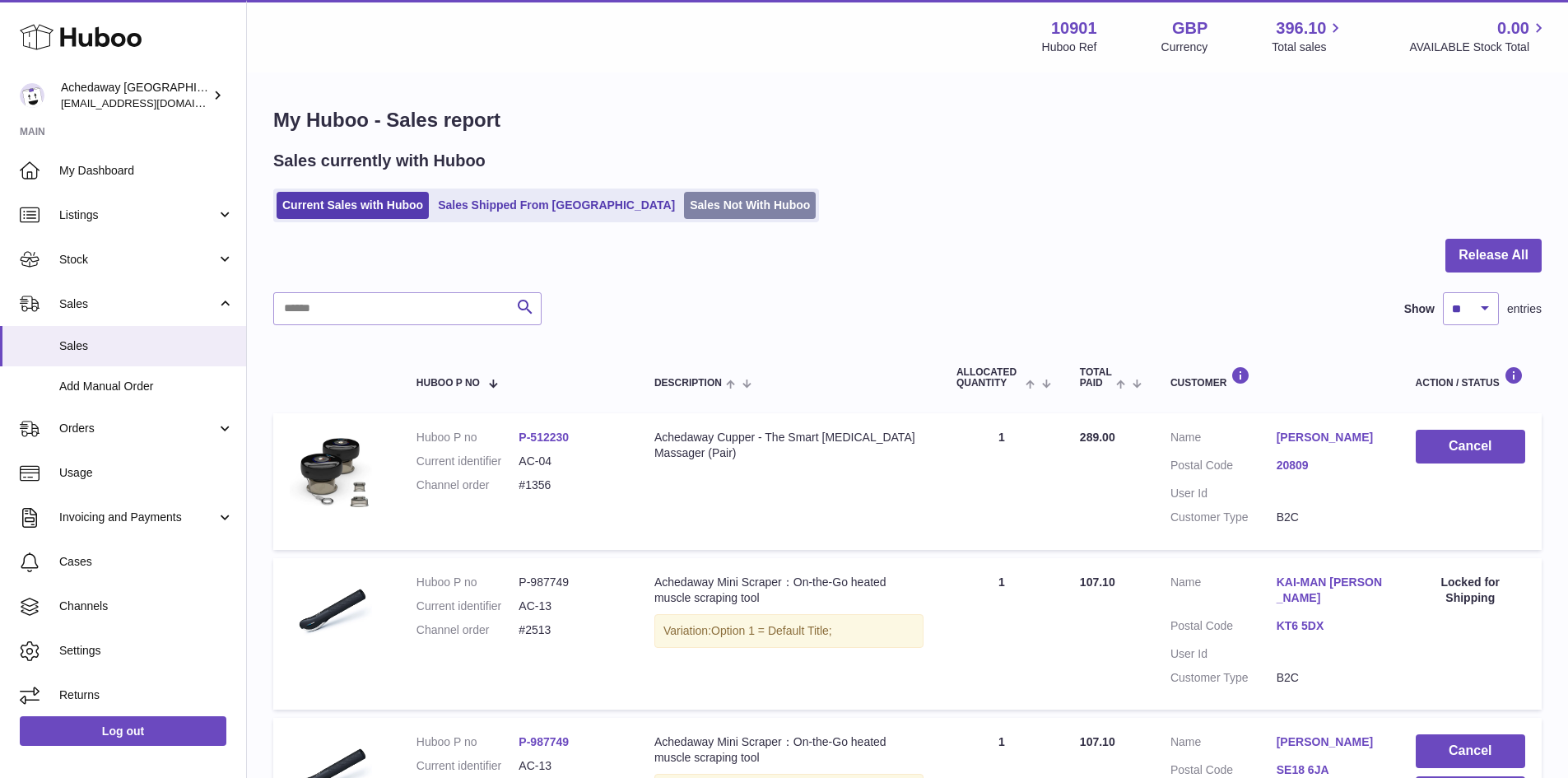
click at [683, 199] on link "Sales Not With Huboo" at bounding box center [749, 206] width 132 height 27
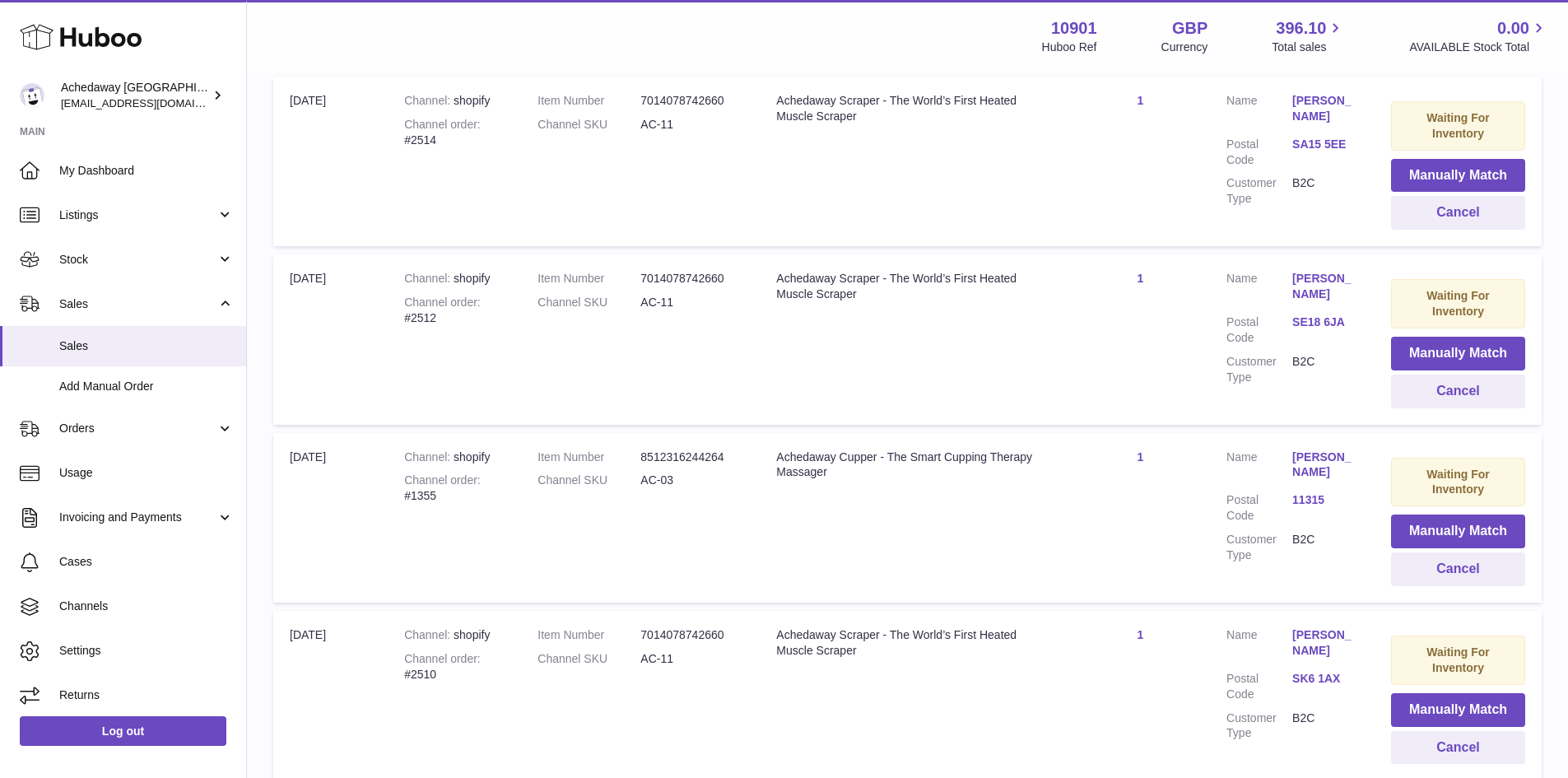
scroll to position [367, 0]
